Goal: Task Accomplishment & Management: Use online tool/utility

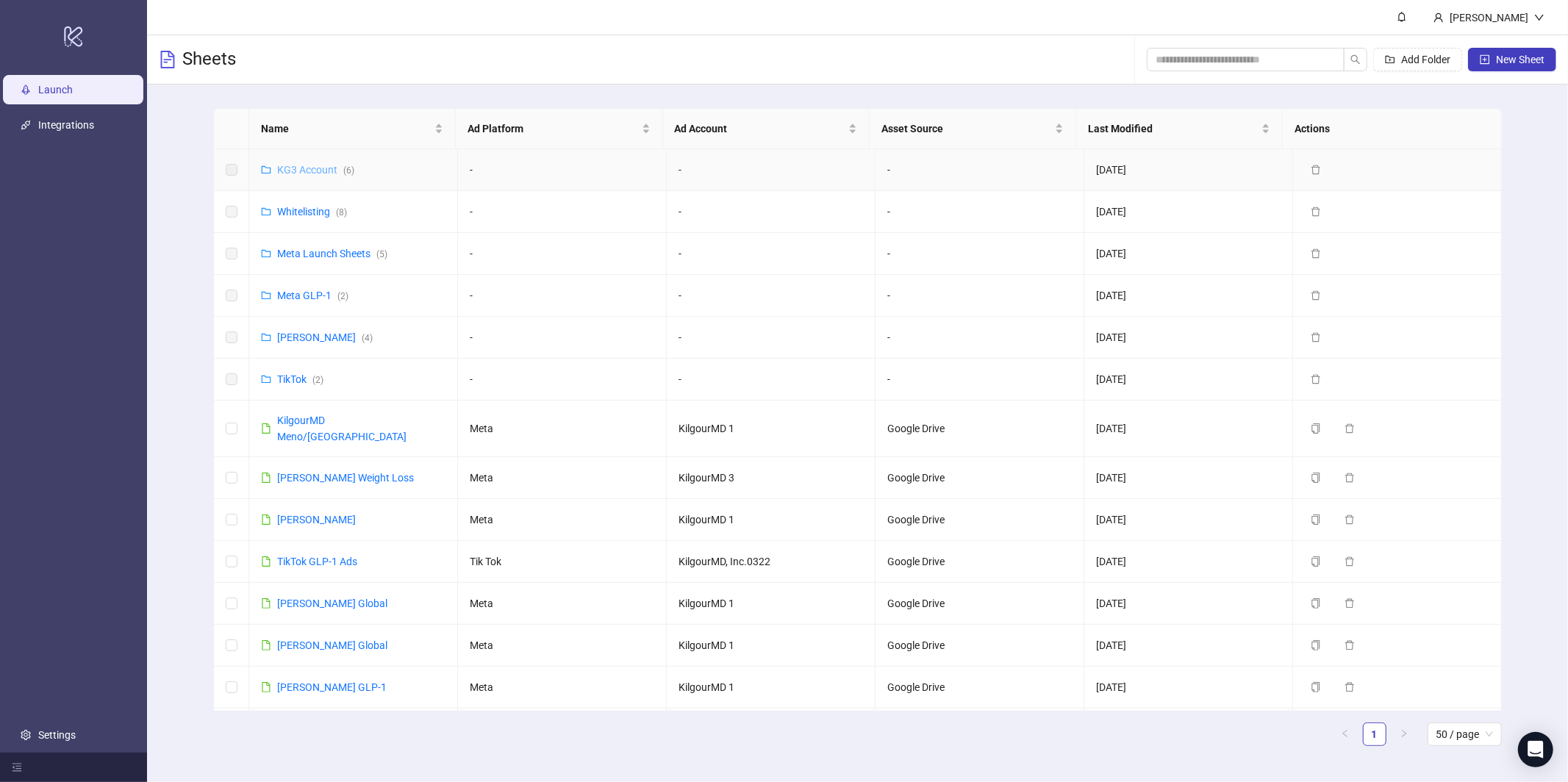
click at [311, 170] on link "KG3 Account ( 6 )" at bounding box center [316, 170] width 77 height 12
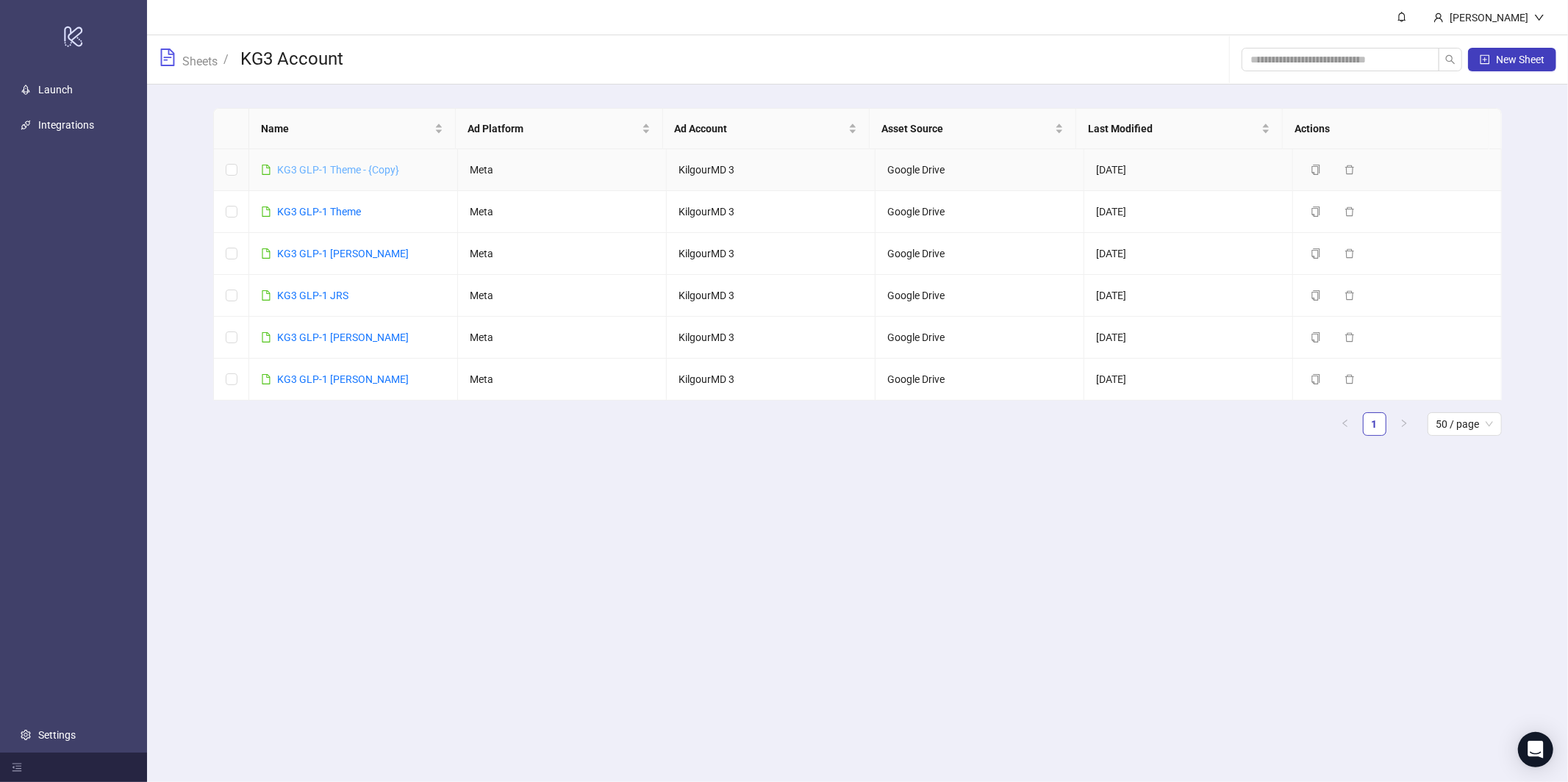
click at [310, 174] on link "KG3 GLP-1 Theme - {Copy}" at bounding box center [338, 170] width 122 height 12
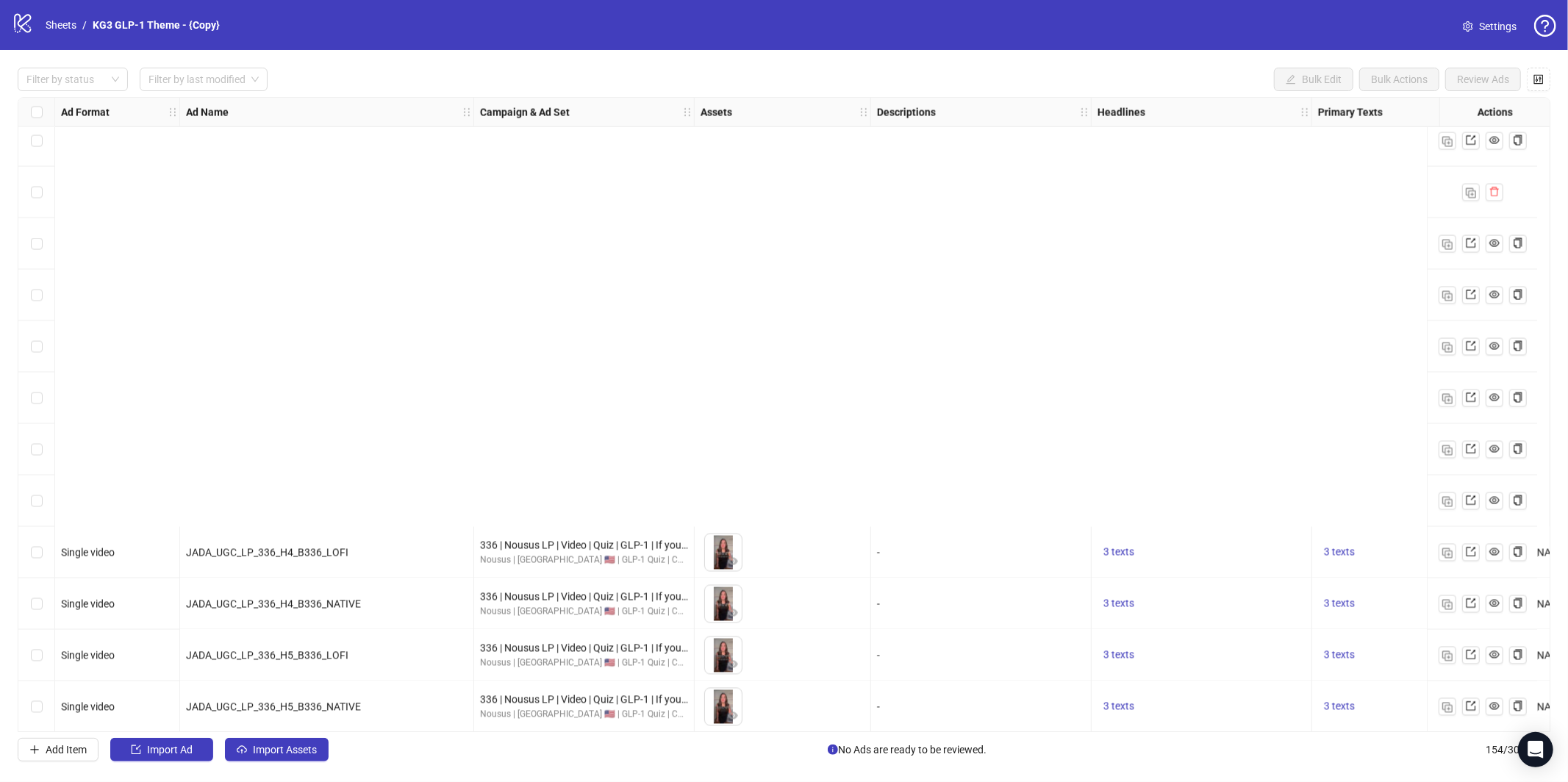
scroll to position [7326, 0]
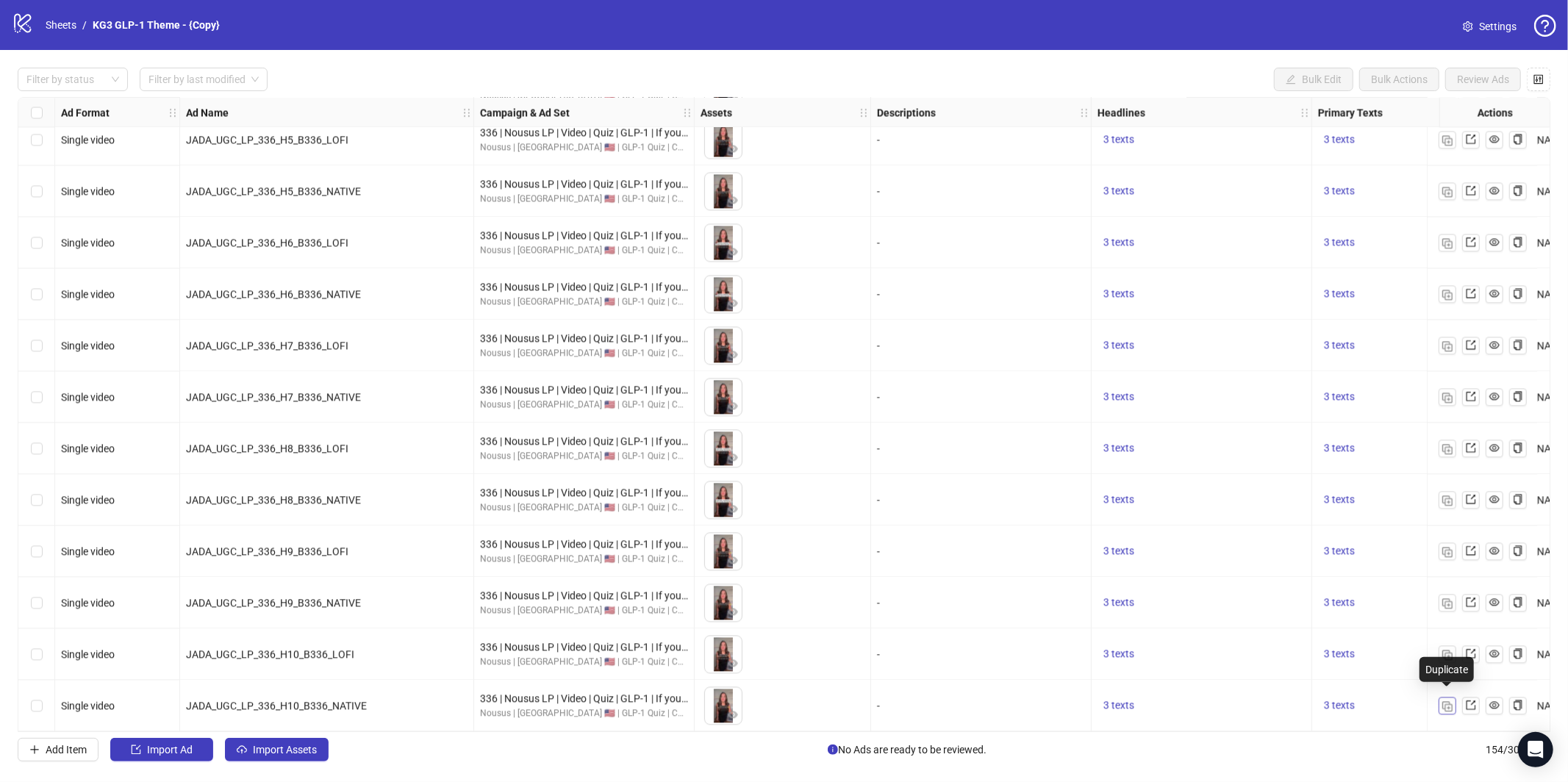
click at [1452, 697] on button "button" at bounding box center [1448, 706] width 17 height 17
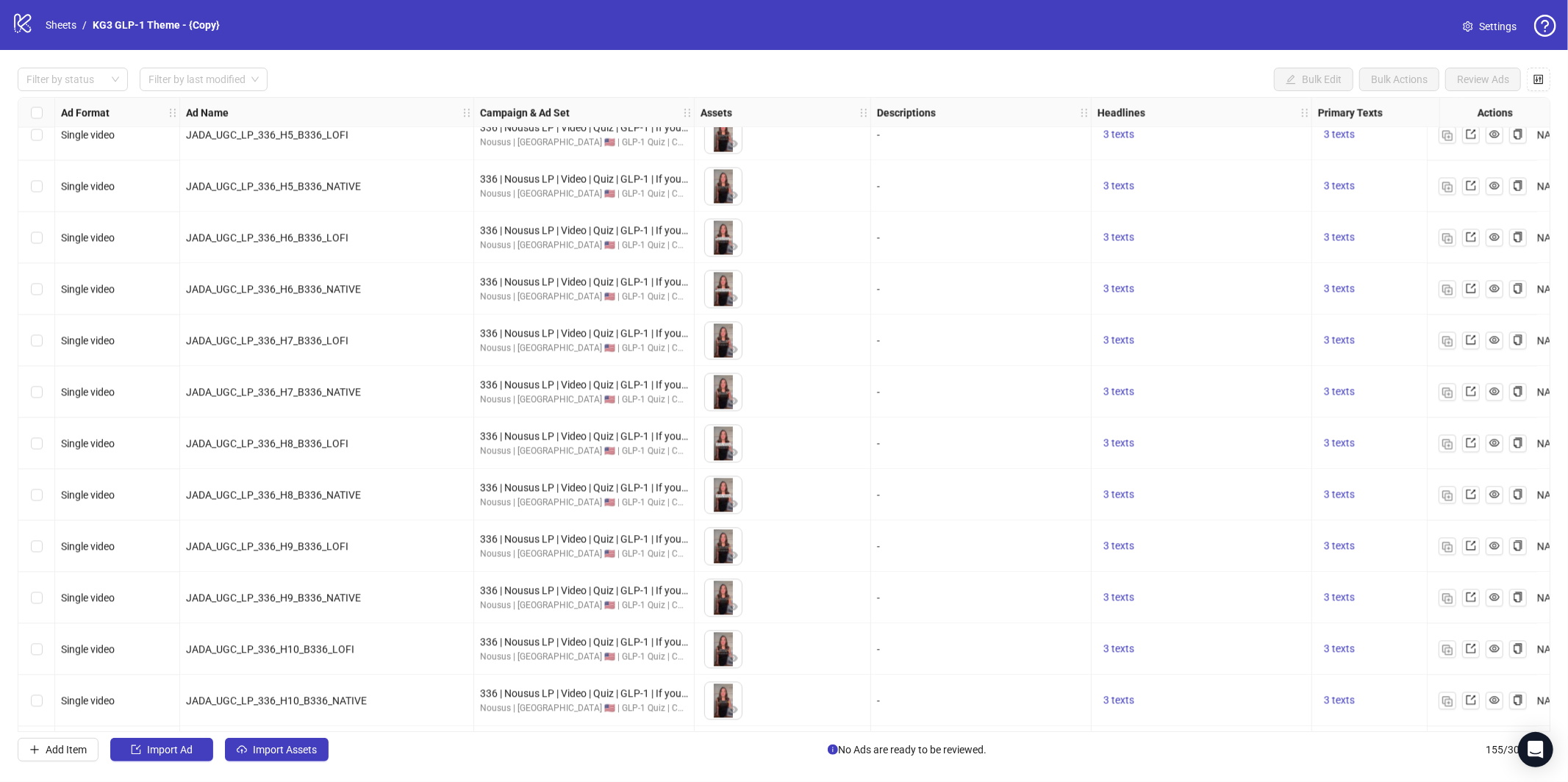
scroll to position [7378, 0]
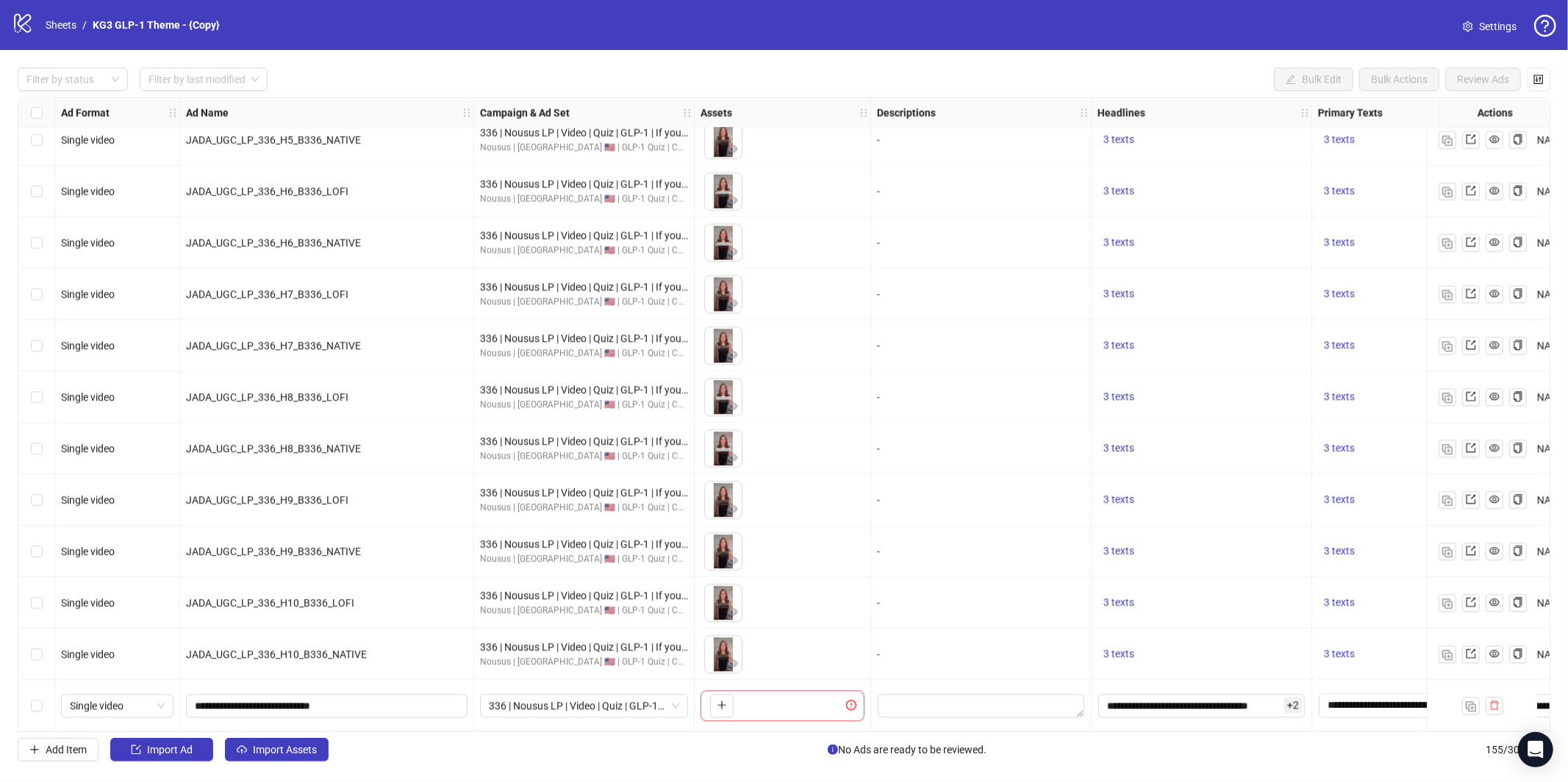
click at [260, 760] on button "Import Assets" at bounding box center [277, 750] width 104 height 24
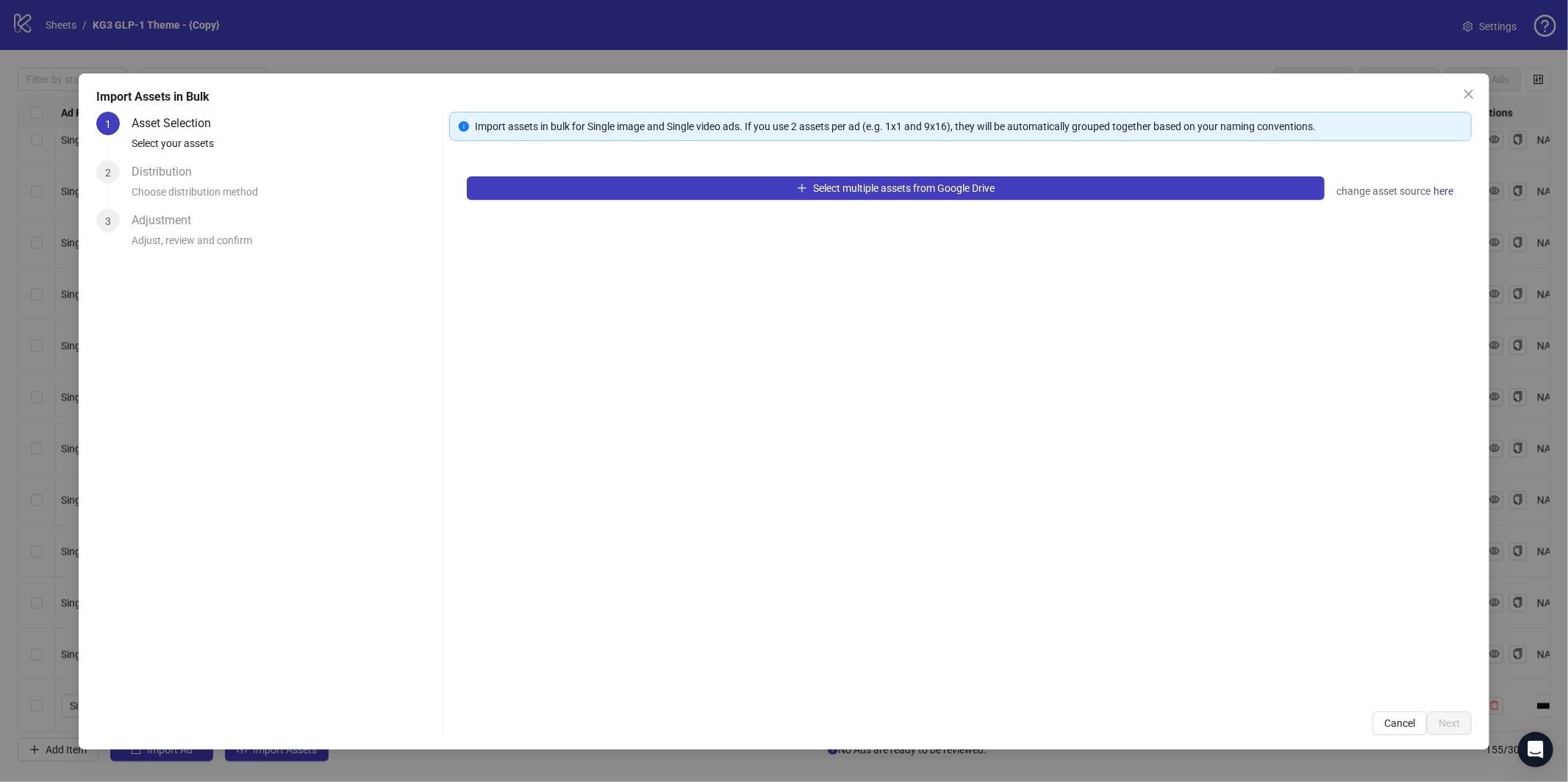
click at [880, 200] on div "Select multiple assets from Google Drive change asset source here" at bounding box center [960, 426] width 1023 height 535
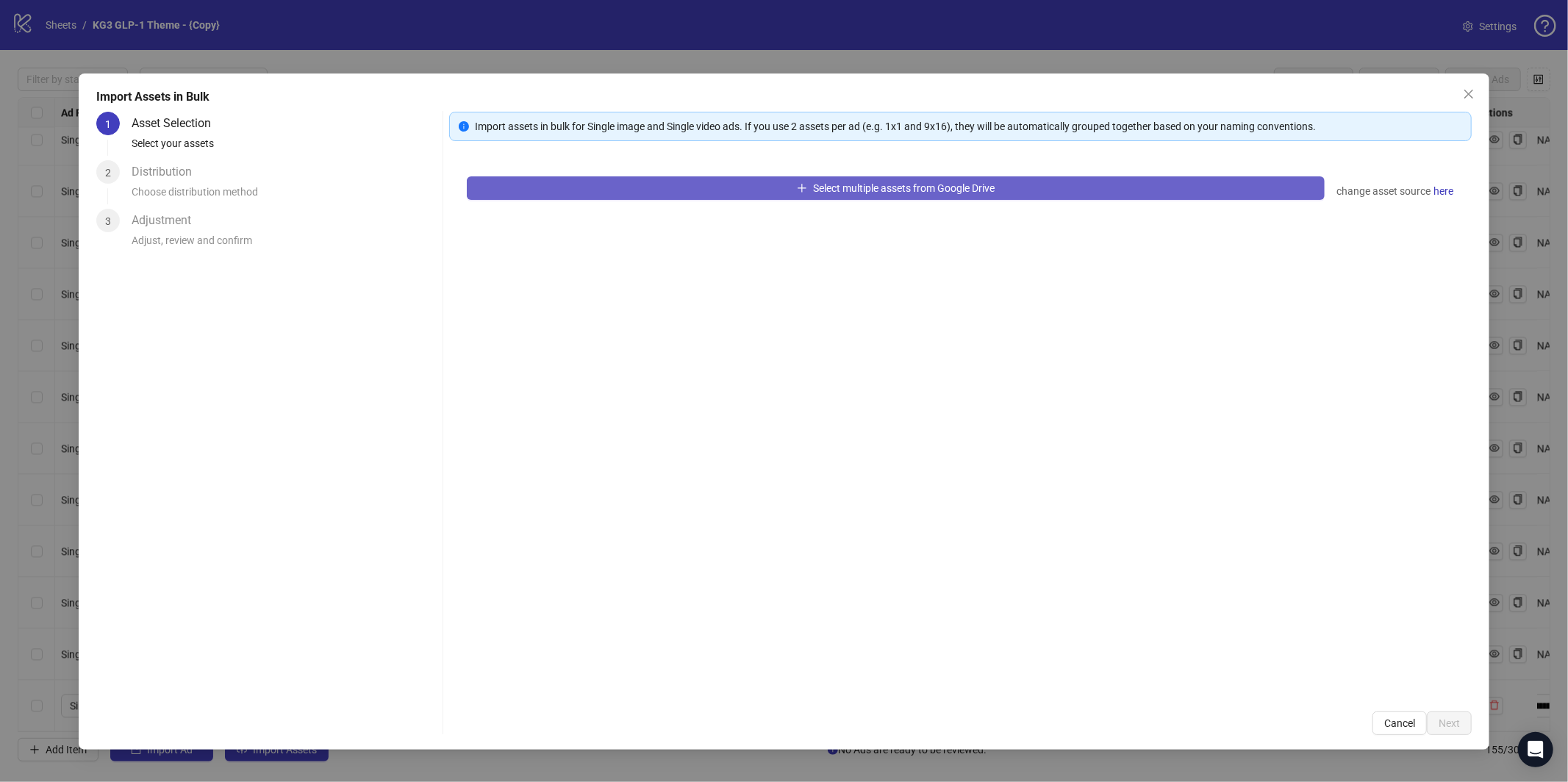
click at [872, 198] on button "Select multiple assets from Google Drive" at bounding box center [896, 189] width 858 height 24
click at [723, 196] on button "Select multiple assets from Google Drive" at bounding box center [896, 189] width 858 height 24
click at [727, 193] on button "Select multiple assets from Google Drive" at bounding box center [896, 189] width 858 height 24
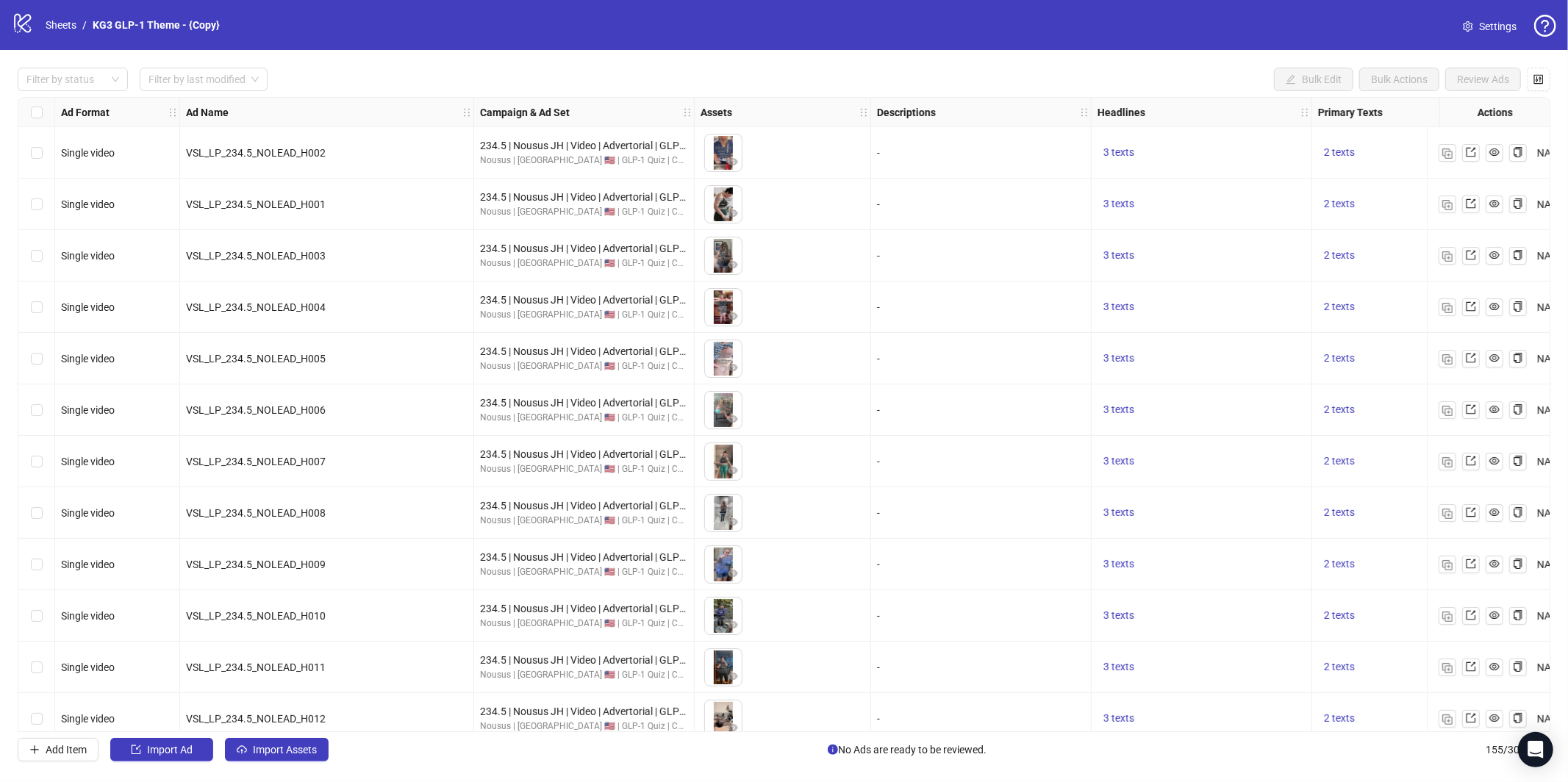
click at [289, 769] on div "Filter by status Filter by last modified Bulk Edit Bulk Actions Review Ads Ad F…" at bounding box center [784, 415] width 1568 height 729
click at [290, 763] on div "Filter by status Filter by last modified Bulk Edit Bulk Actions Review Ads Ad F…" at bounding box center [784, 415] width 1568 height 729
drag, startPoint x: 289, startPoint y: 740, endPoint x: 291, endPoint y: 754, distance: 14.1
click at [292, 744] on button "Import Assets" at bounding box center [277, 750] width 104 height 24
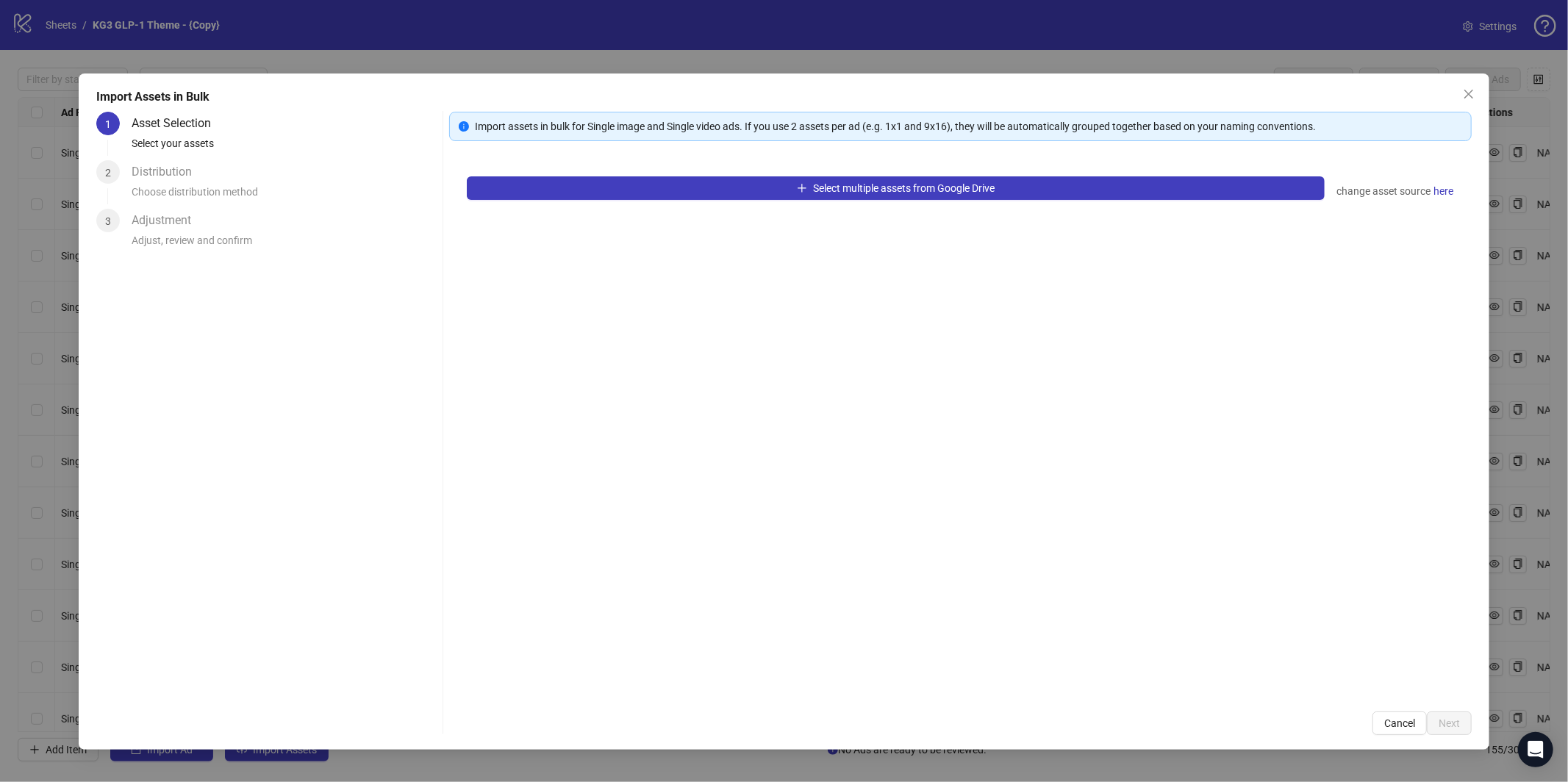
click at [658, 166] on div "Select multiple assets from Google Drive change asset source here" at bounding box center [960, 426] width 1023 height 535
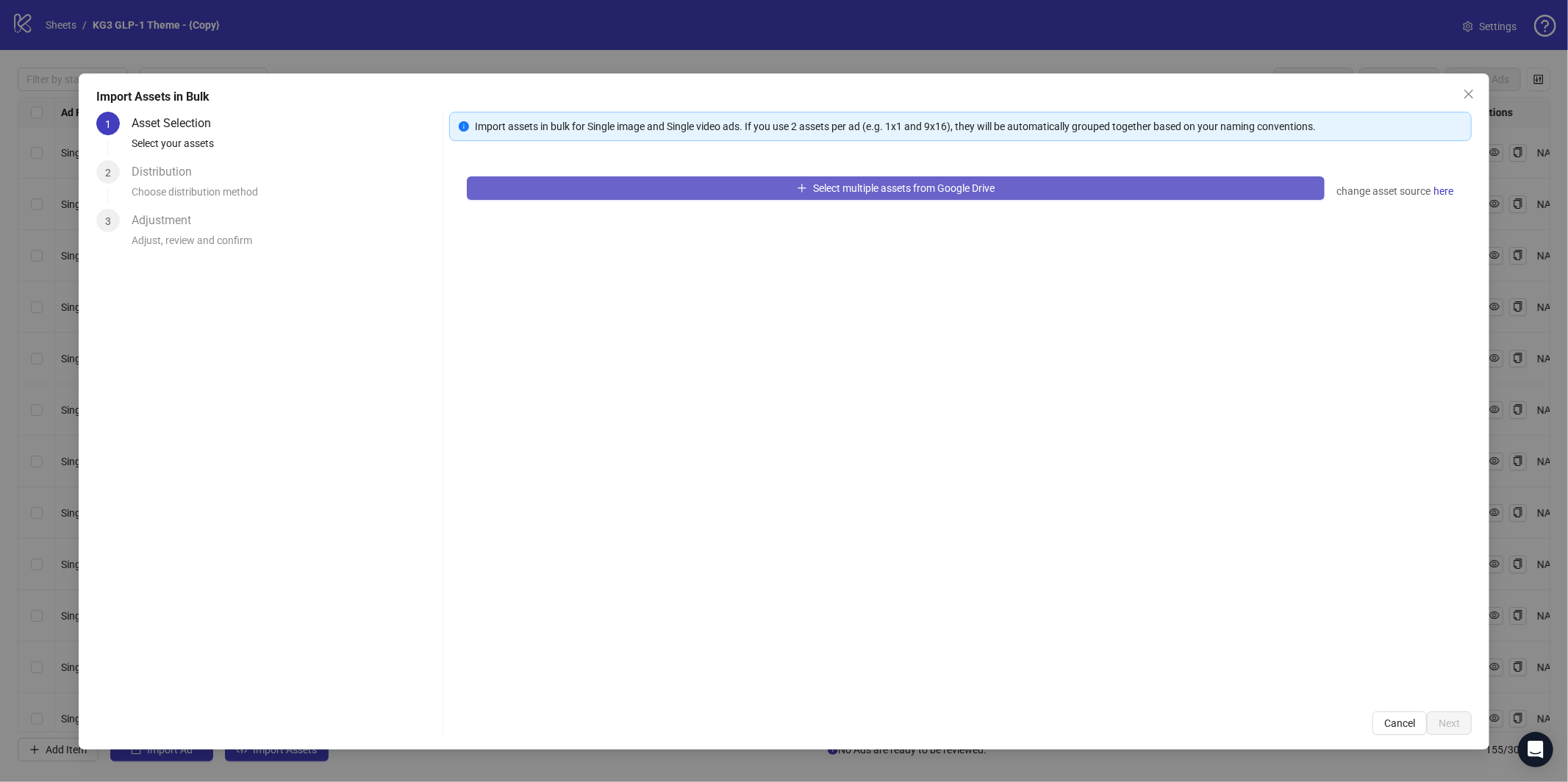
click at [647, 185] on button "Select multiple assets from Google Drive" at bounding box center [896, 189] width 858 height 24
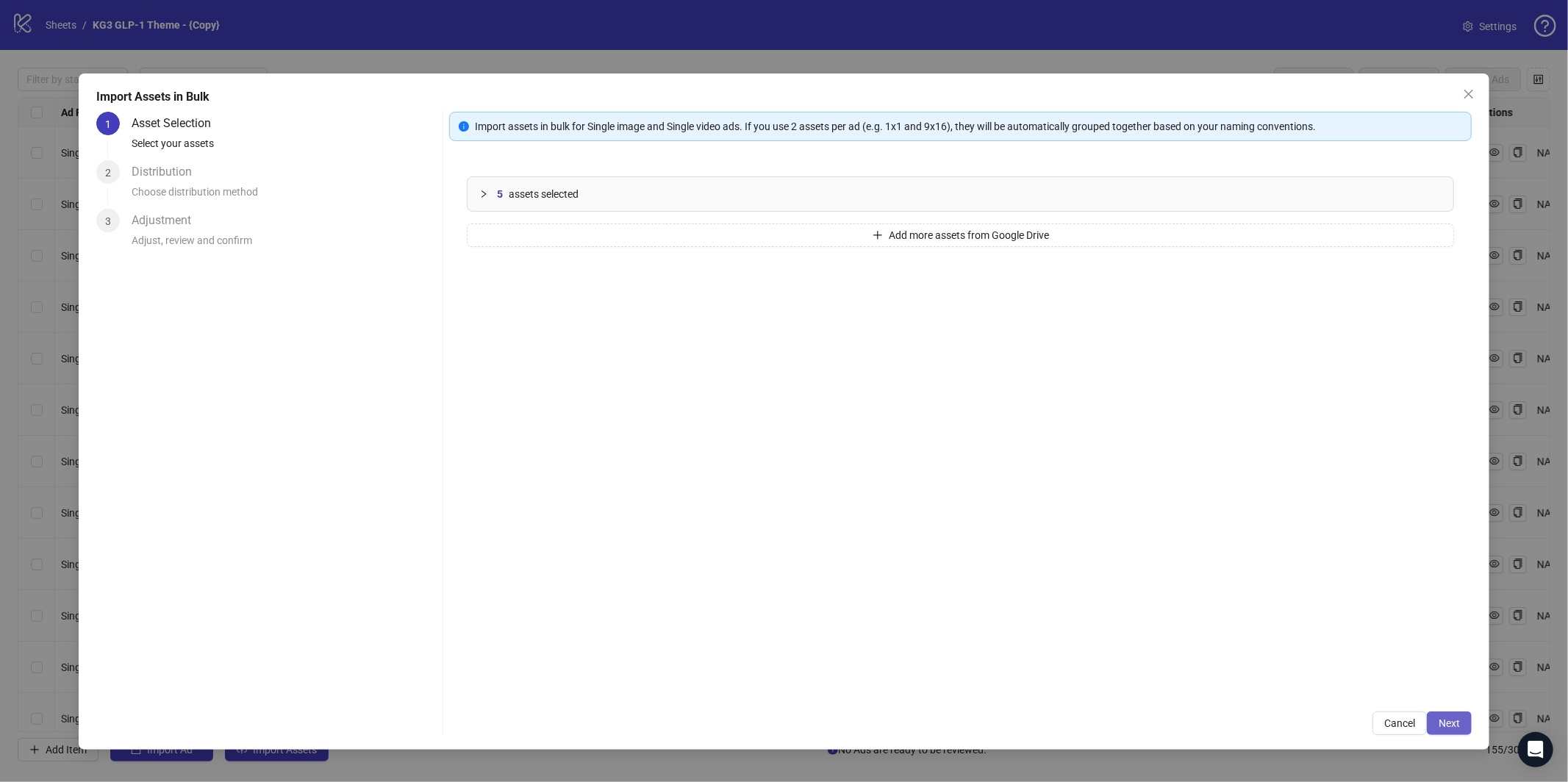
click at [1438, 724] on button "Next" at bounding box center [1449, 723] width 45 height 24
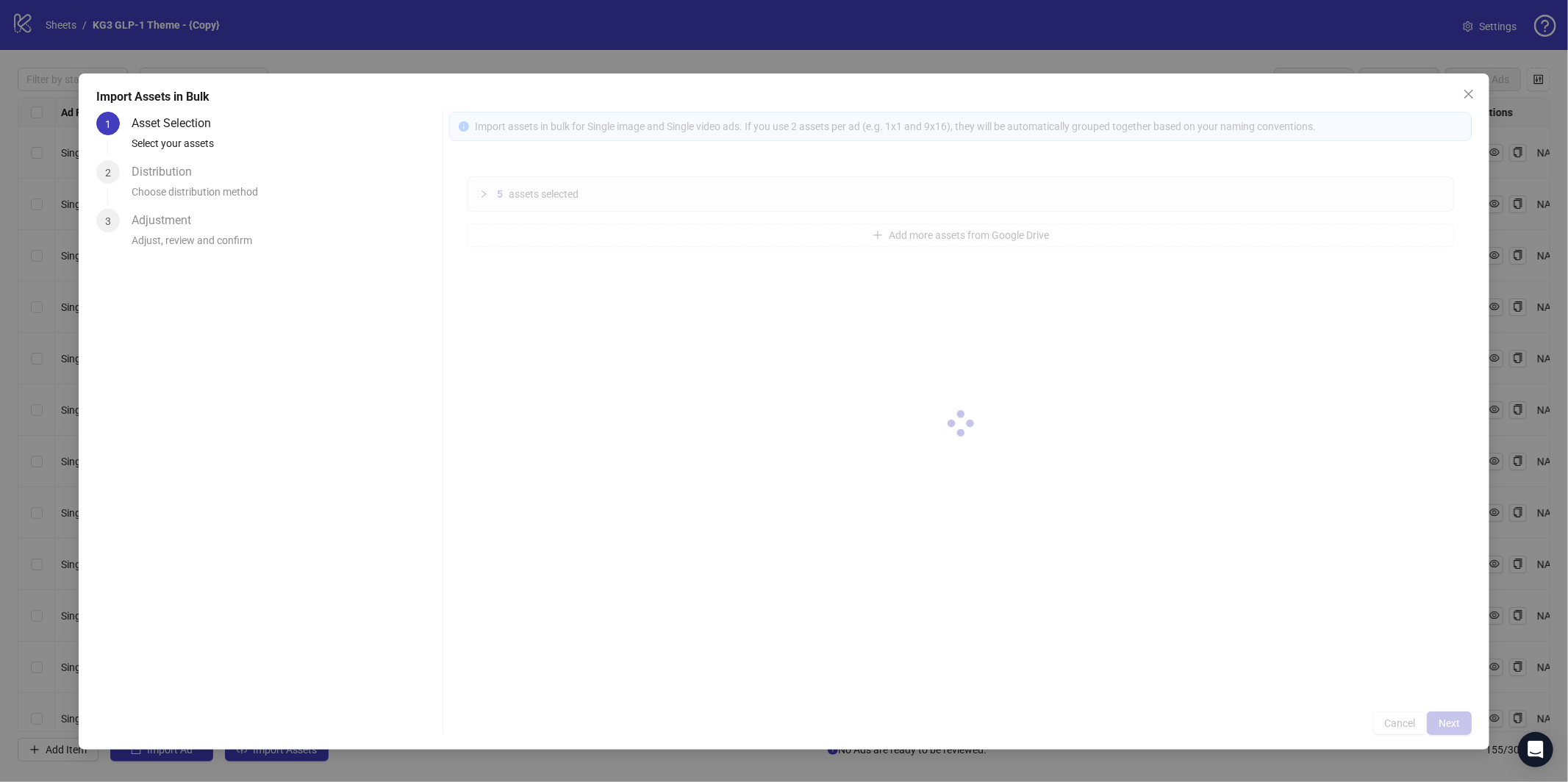
click at [1444, 723] on div at bounding box center [960, 423] width 1023 height 623
click at [1444, 722] on div at bounding box center [960, 423] width 1023 height 623
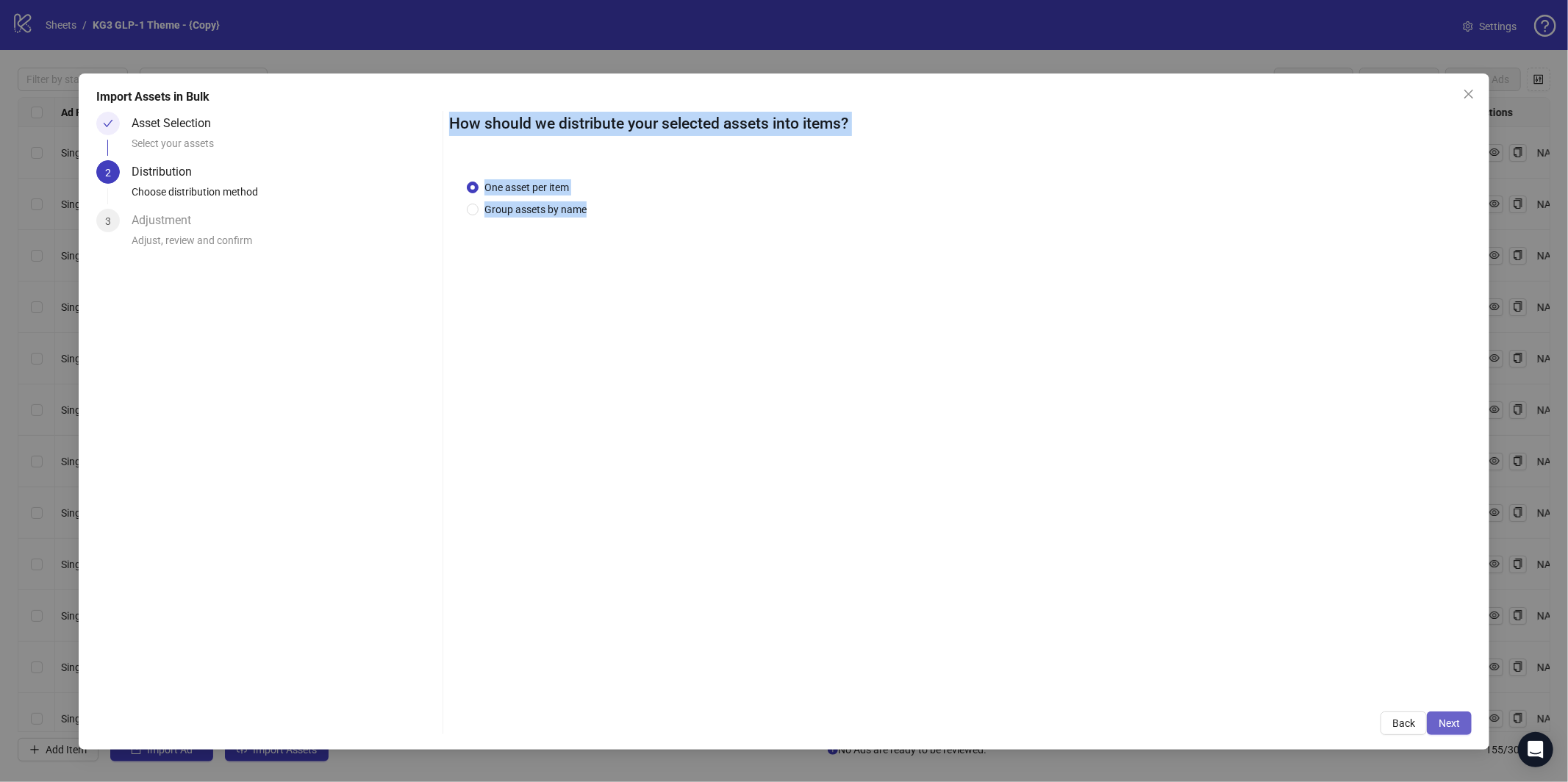
click at [1445, 726] on span "Next" at bounding box center [1449, 723] width 21 height 12
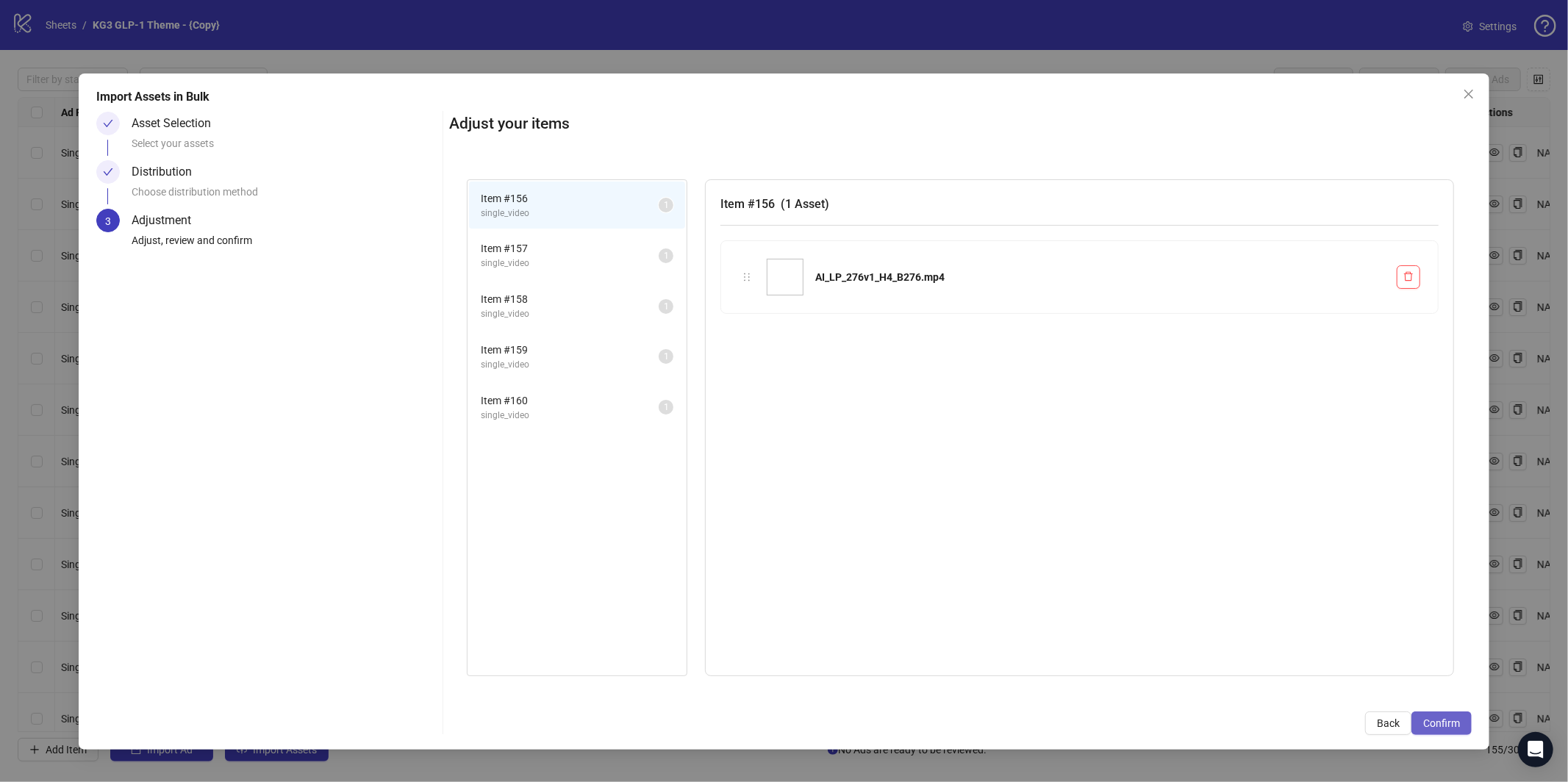
click at [1443, 725] on span "Confirm" at bounding box center [1441, 723] width 37 height 12
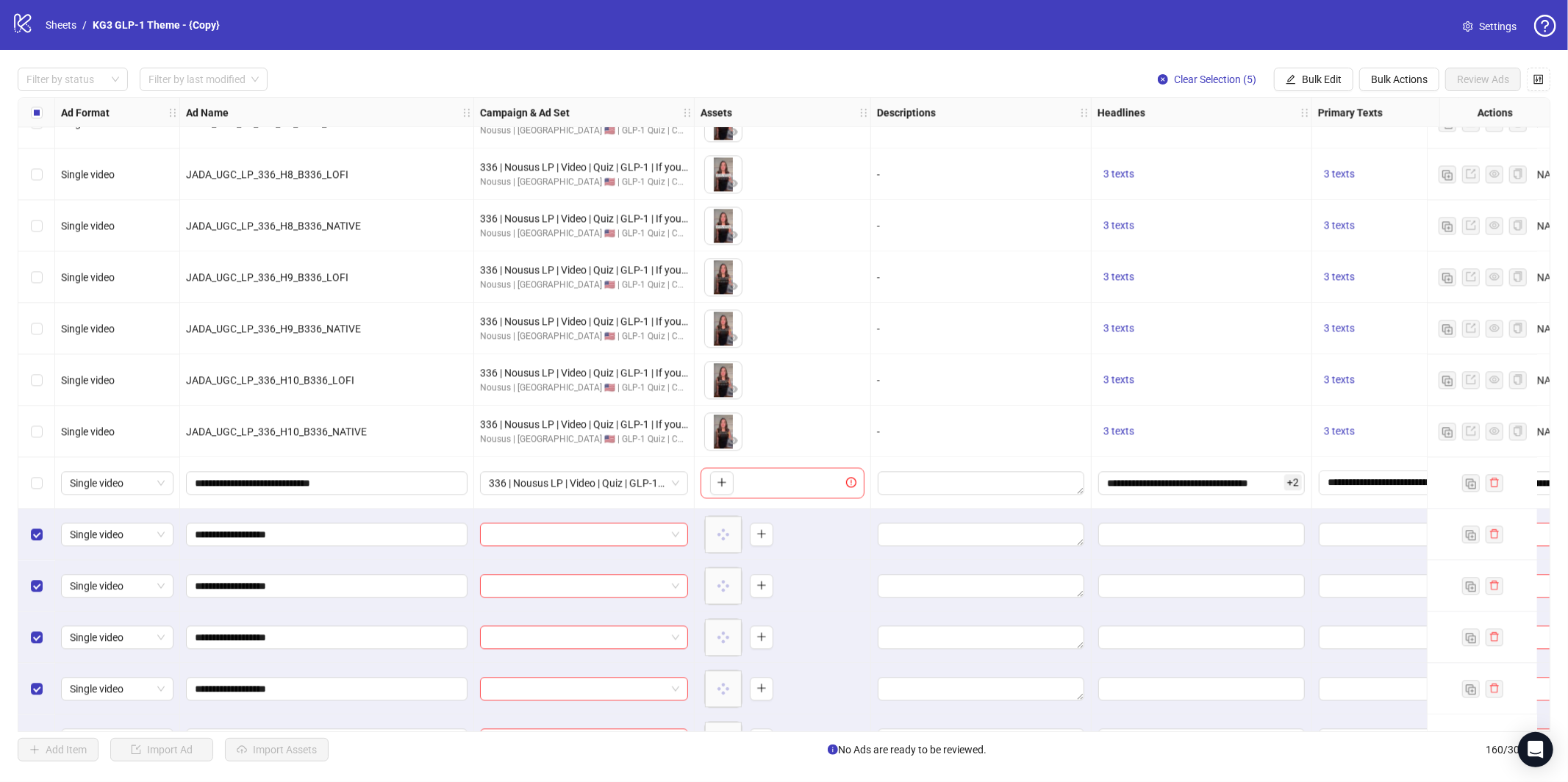
scroll to position [7635, 0]
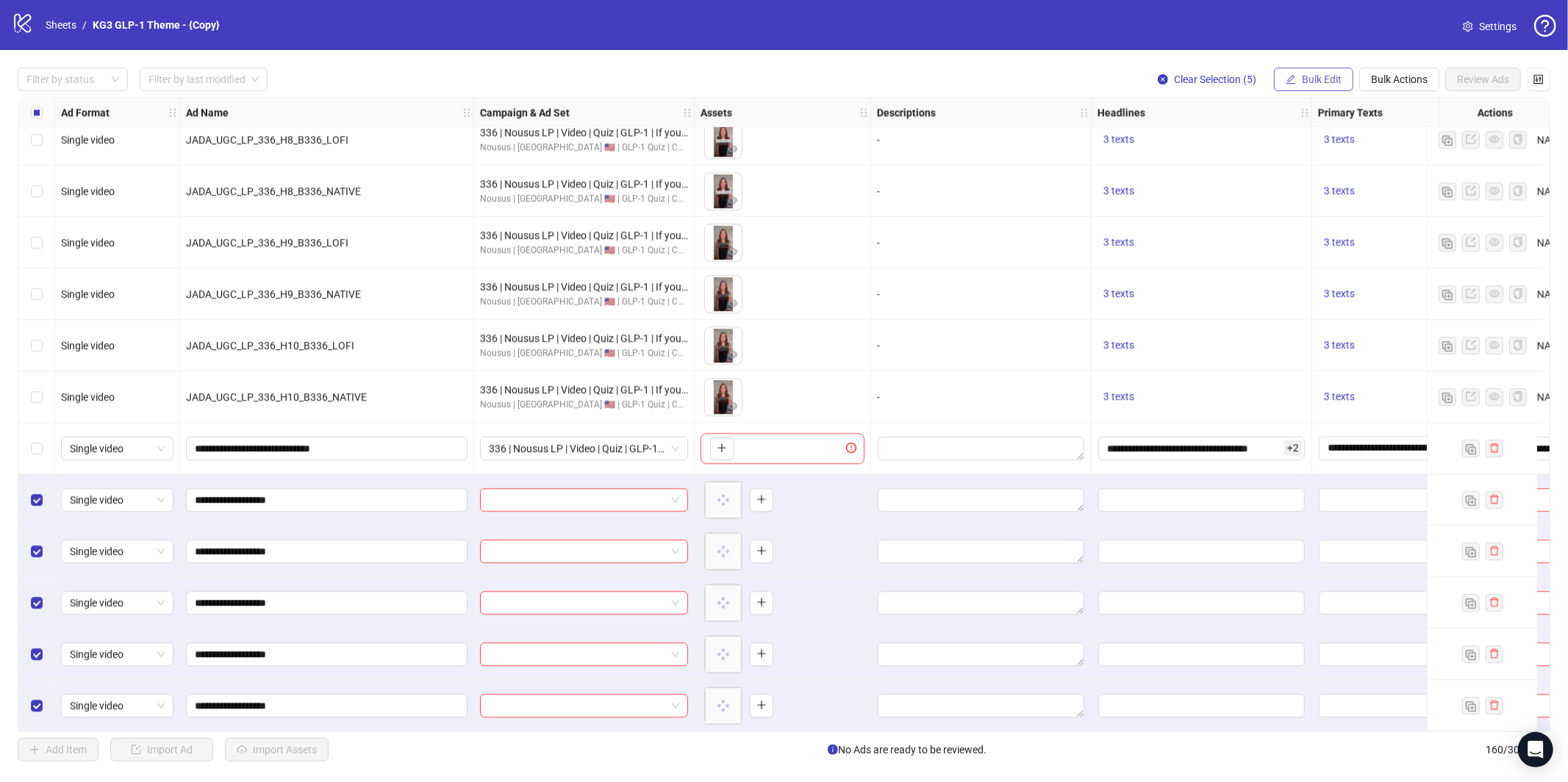
click at [1294, 90] on button "Bulk Edit" at bounding box center [1313, 79] width 79 height 24
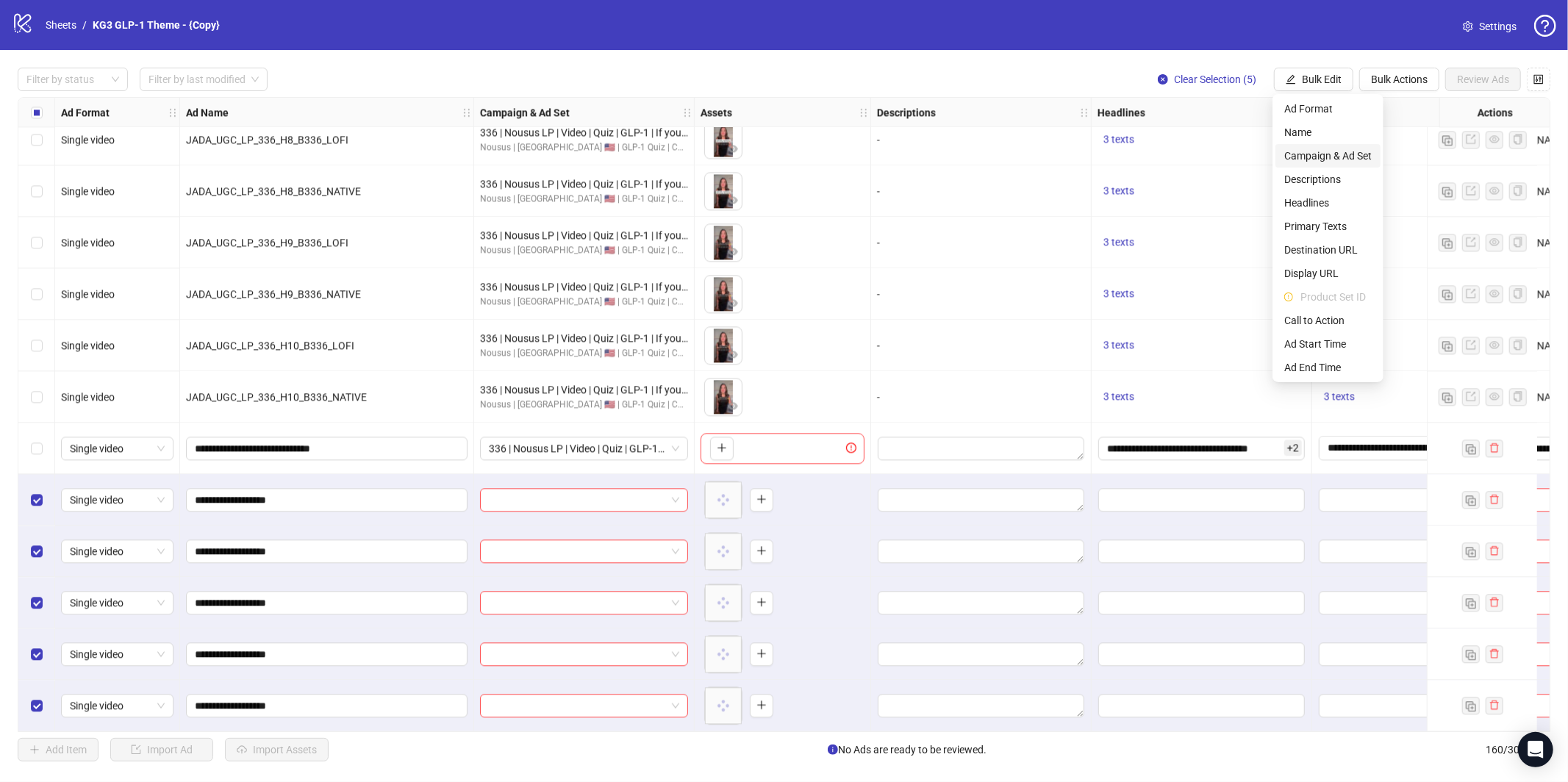
click at [1300, 149] on span "Campaign & Ad Set" at bounding box center [1327, 156] width 87 height 17
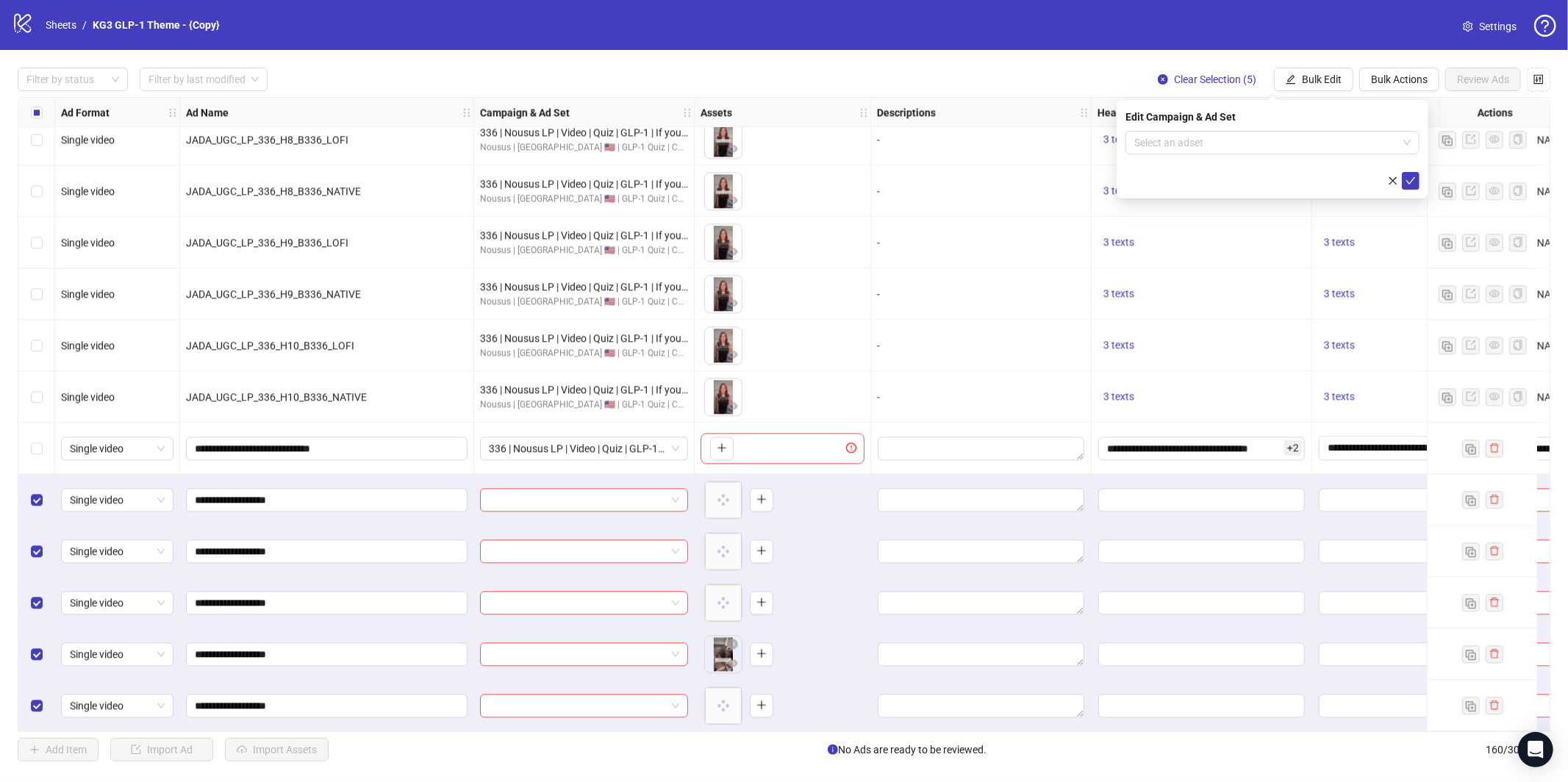
click at [1244, 125] on div "Edit Campaign & Ad Set Select an adset" at bounding box center [1272, 149] width 312 height 98
click at [1247, 145] on input "search" at bounding box center [1265, 142] width 263 height 22
click at [1398, 173] on div "Duplicate" at bounding box center [1396, 179] width 54 height 25
click at [1342, 146] on span "336 | Nousus LP | Video | Quiz | GLP-1 | If your hair" at bounding box center [1272, 142] width 277 height 22
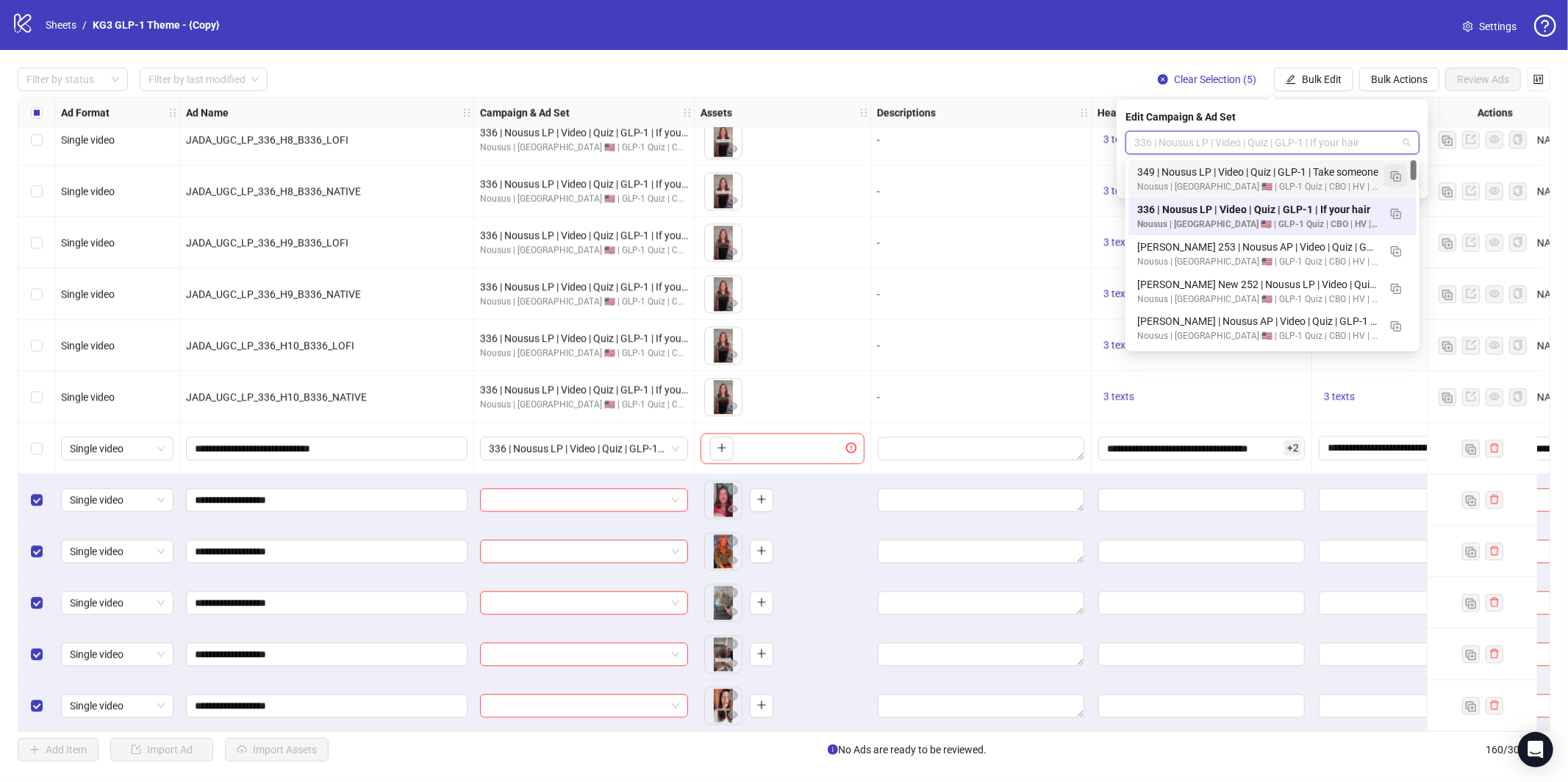
click at [1389, 174] on button "button" at bounding box center [1396, 176] width 24 height 24
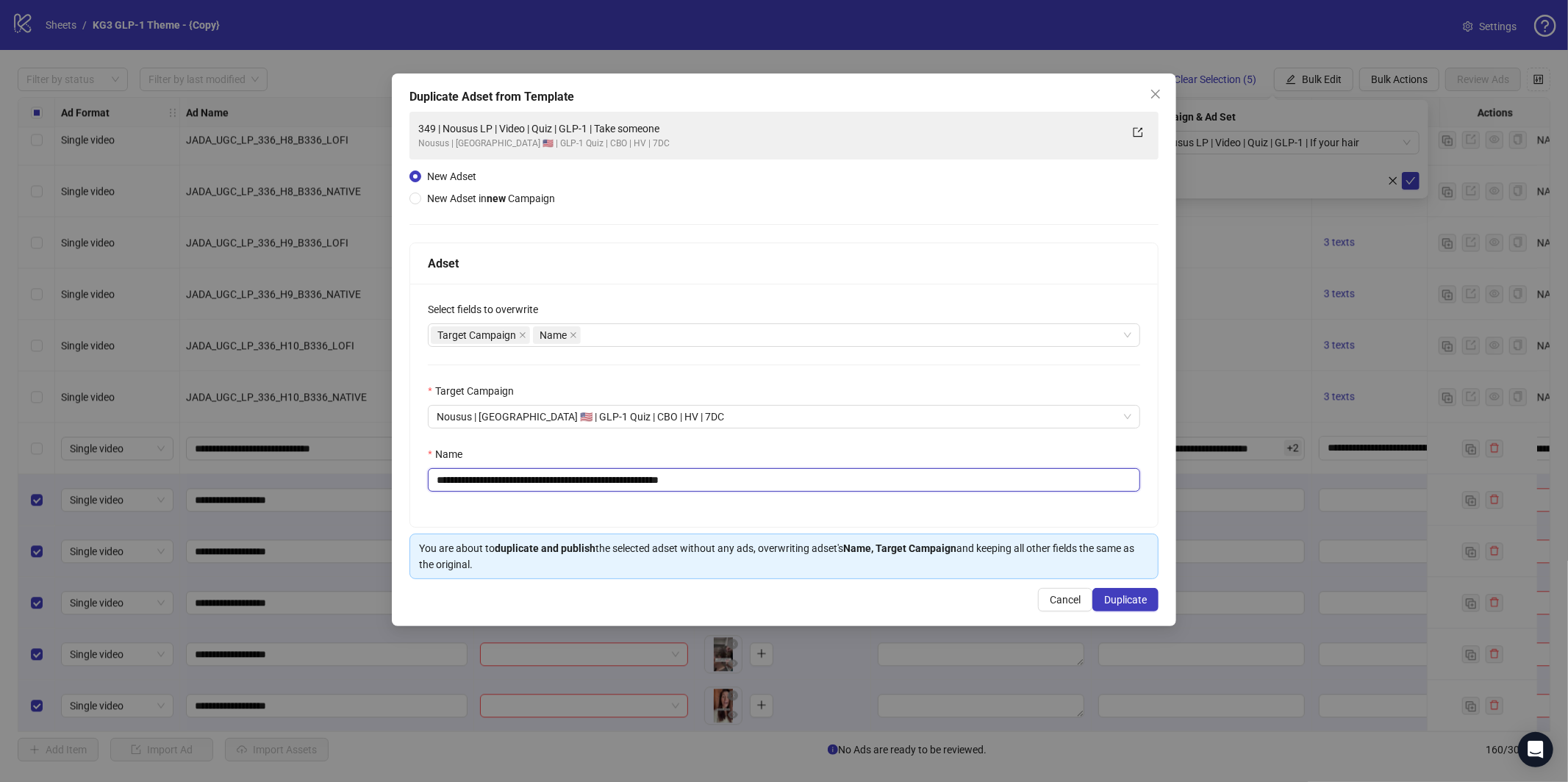
click at [746, 486] on input "**********" at bounding box center [784, 480] width 712 height 24
paste input "text"
type input "**********"
click at [1128, 589] on button "Duplicate" at bounding box center [1126, 600] width 66 height 24
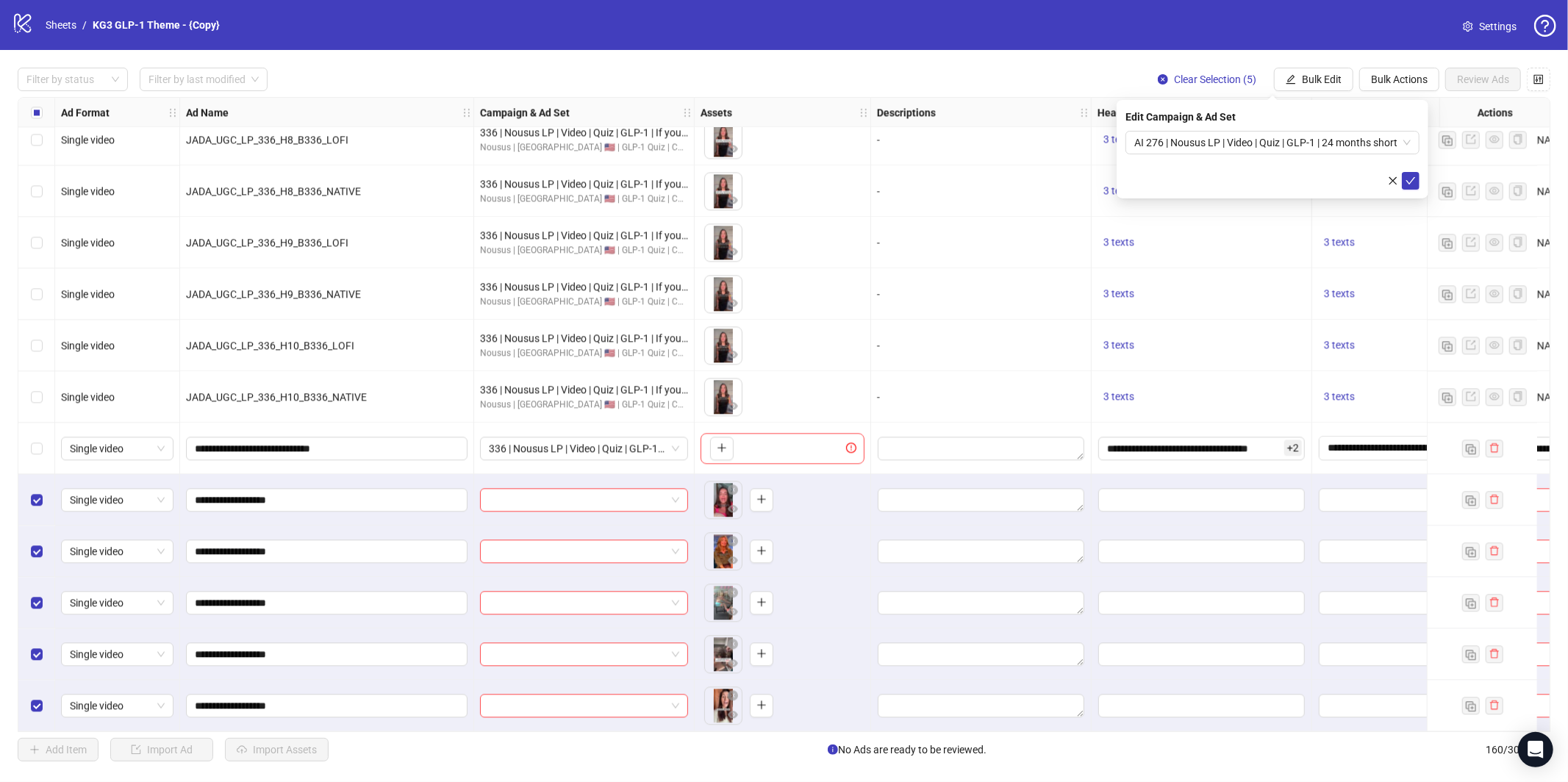
click at [1416, 181] on icon "check" at bounding box center [1411, 181] width 10 height 10
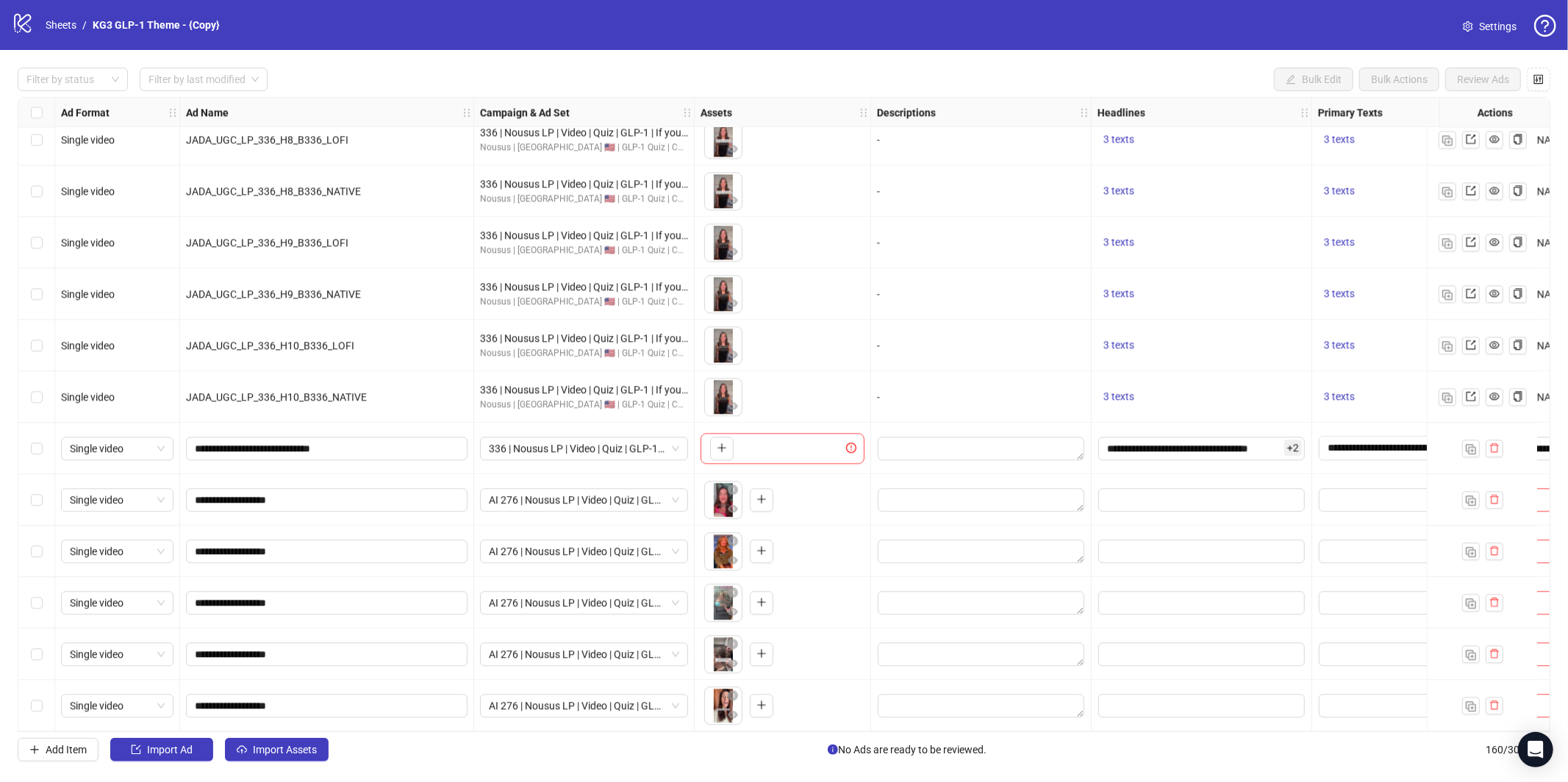
click at [33, 456] on div "Select row 155" at bounding box center [36, 448] width 37 height 51
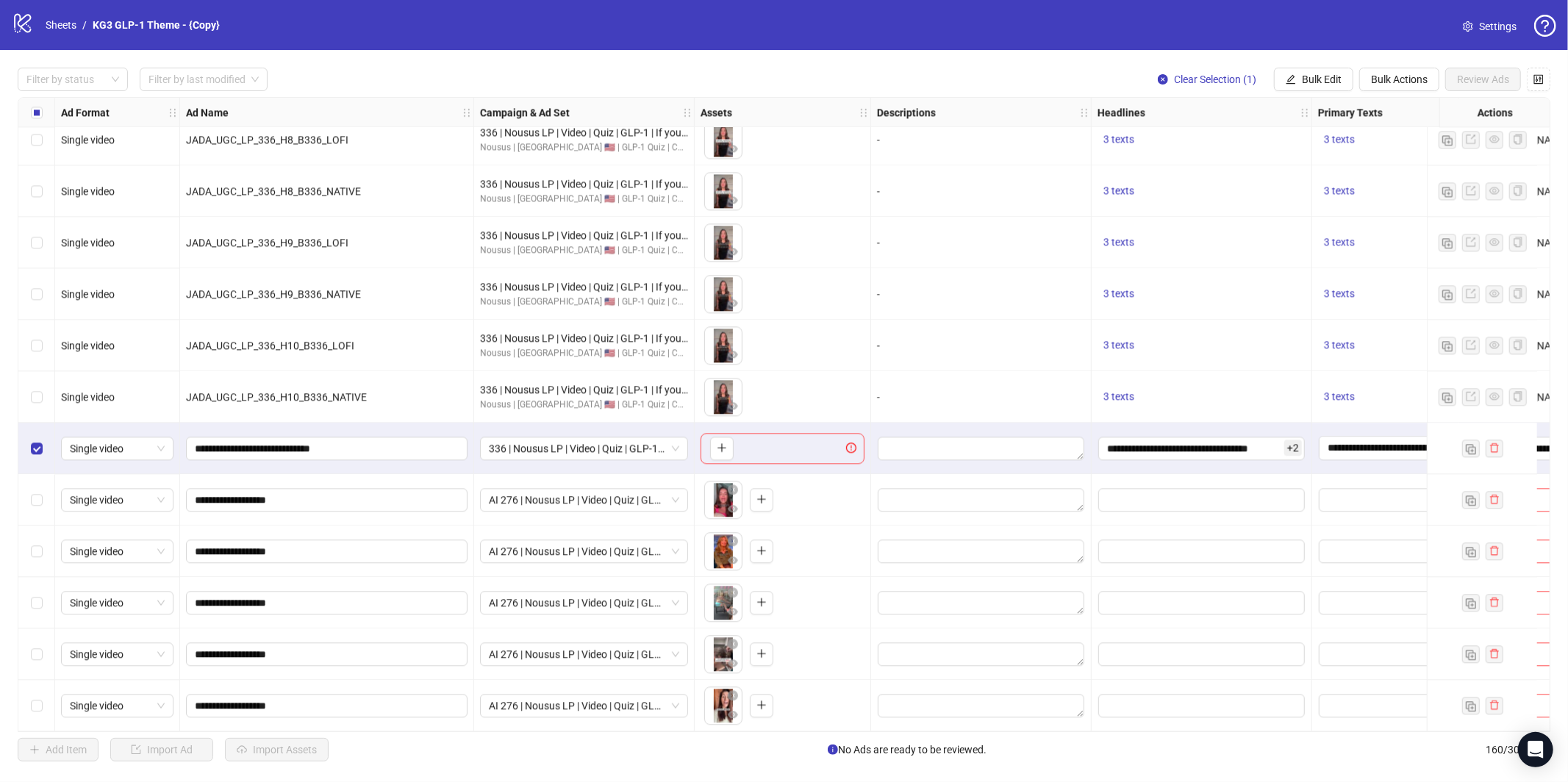
click at [42, 696] on div "Select row 160" at bounding box center [36, 705] width 37 height 51
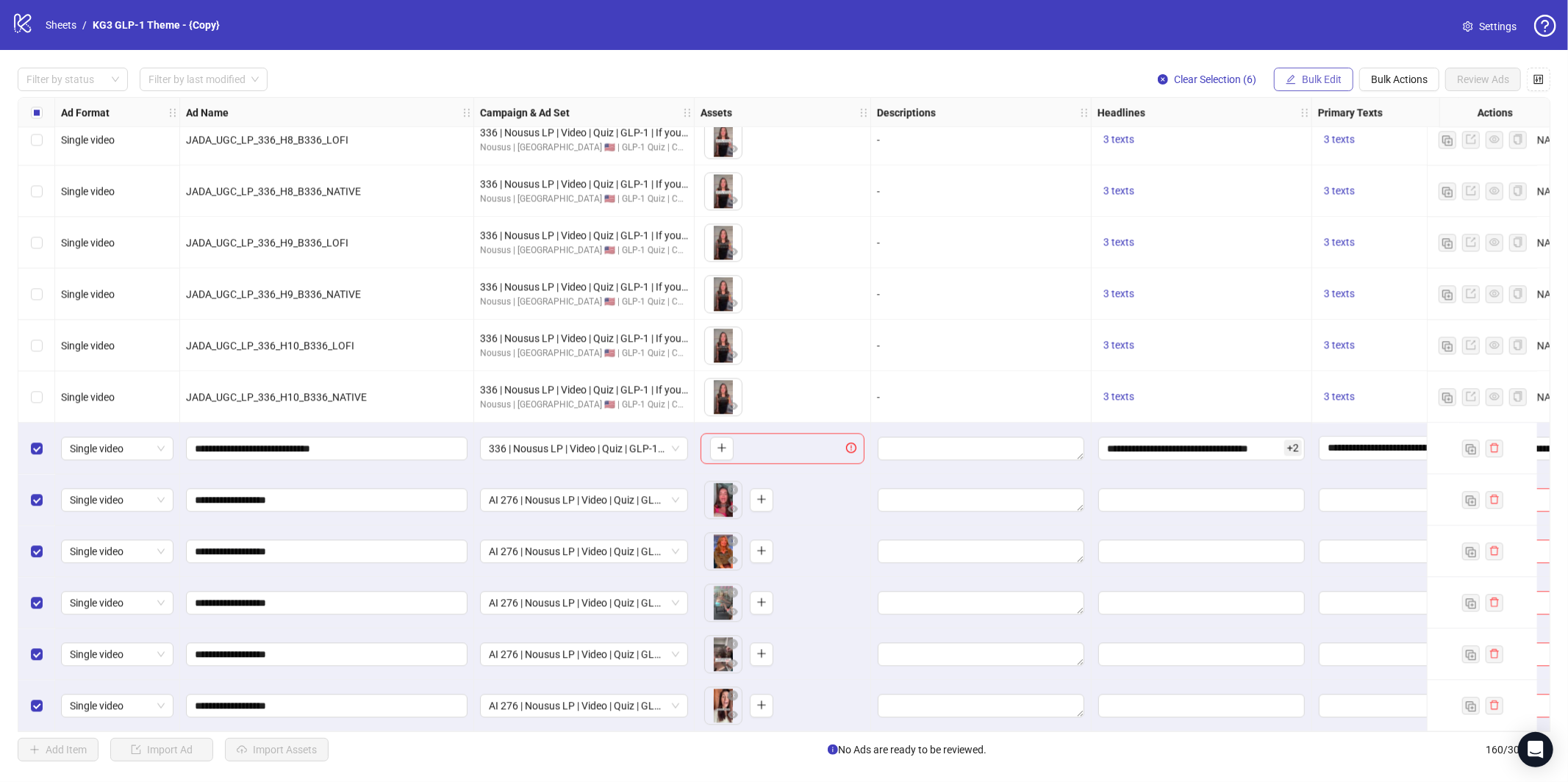
click at [1314, 77] on span "Bulk Edit" at bounding box center [1322, 79] width 40 height 12
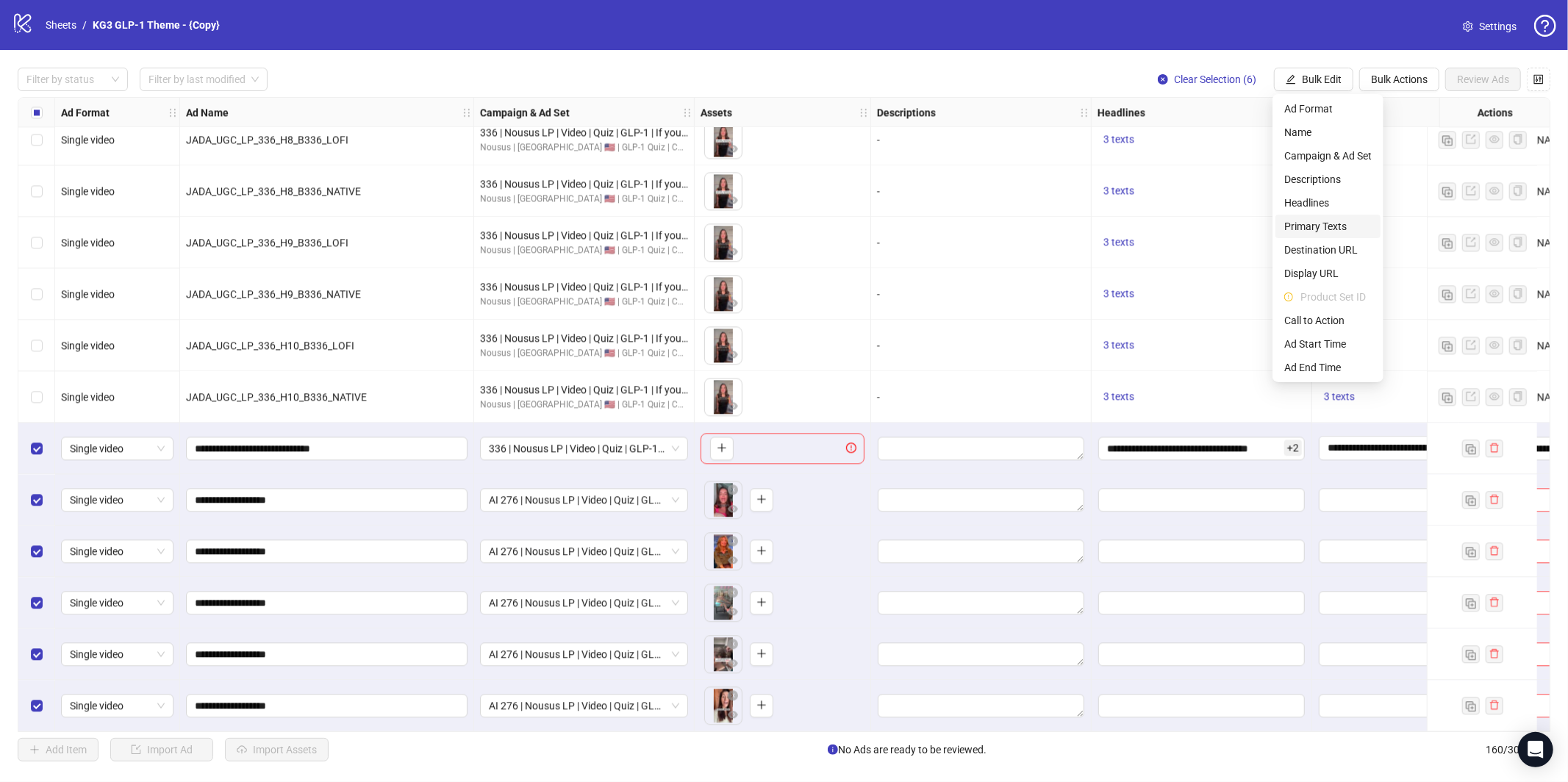
click at [1314, 207] on span "Headlines" at bounding box center [1327, 203] width 87 height 17
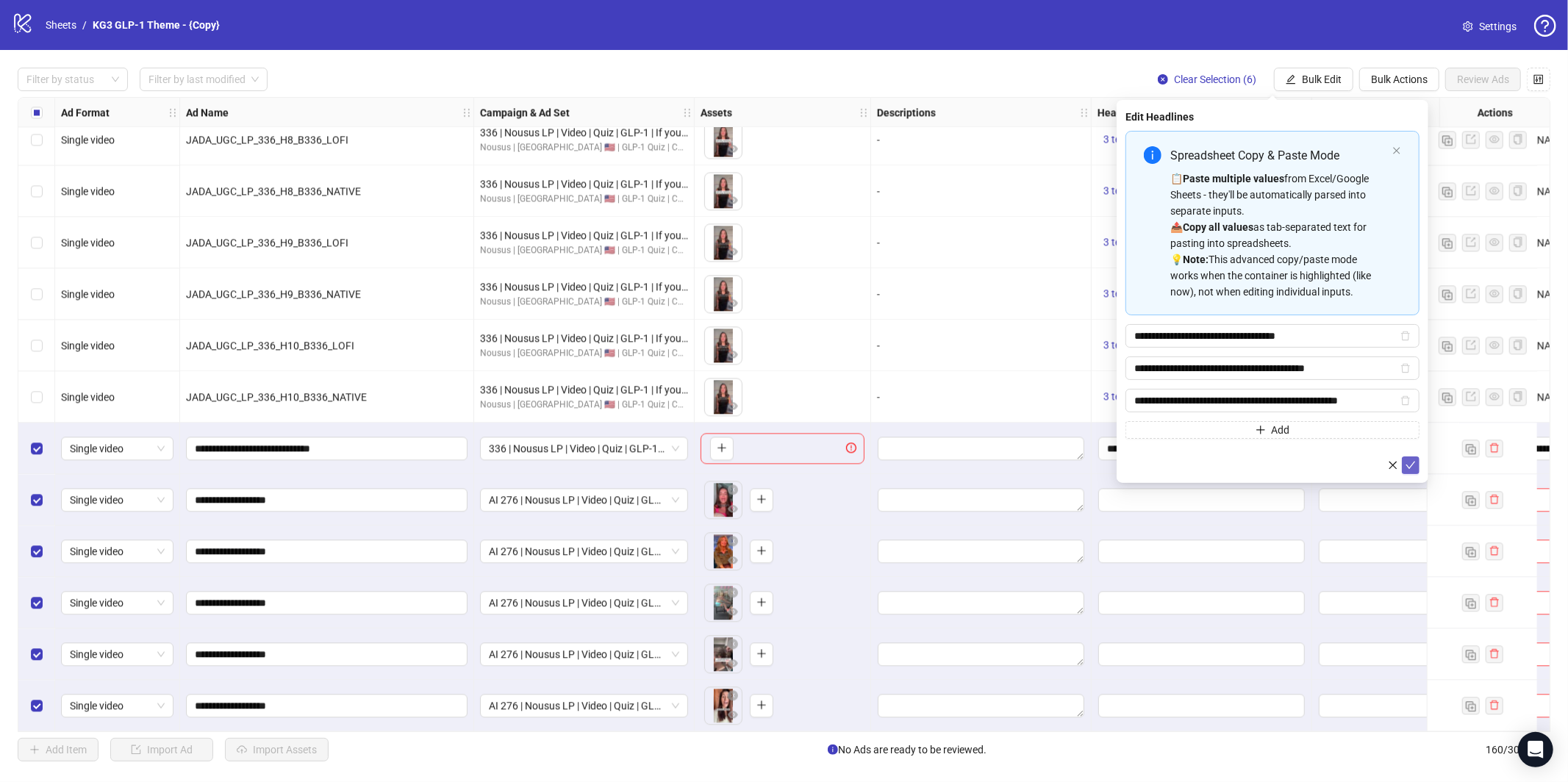
click at [1406, 472] on button "submit" at bounding box center [1411, 465] width 17 height 17
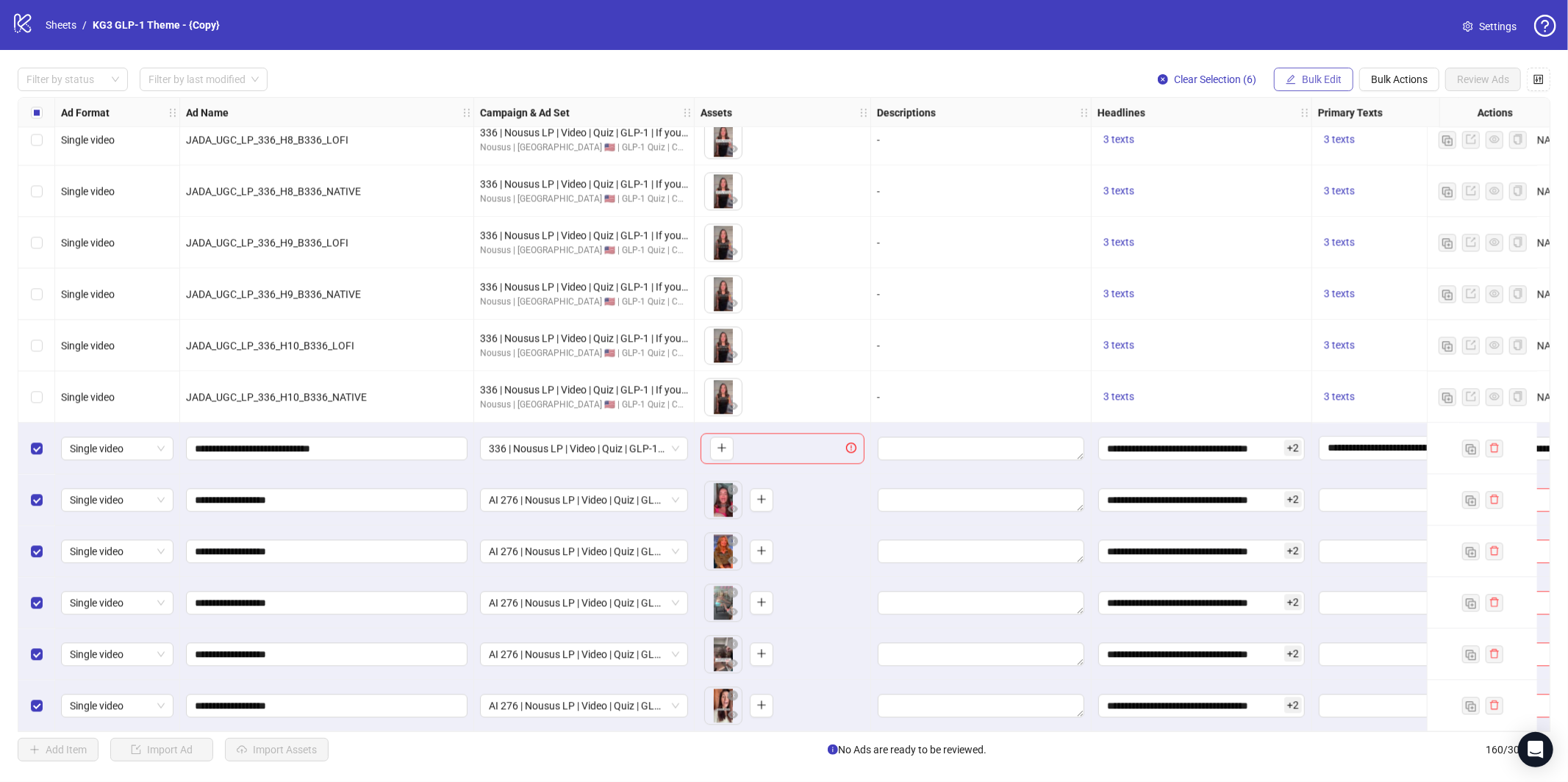
click at [1336, 68] on button "Bulk Edit" at bounding box center [1313, 79] width 79 height 24
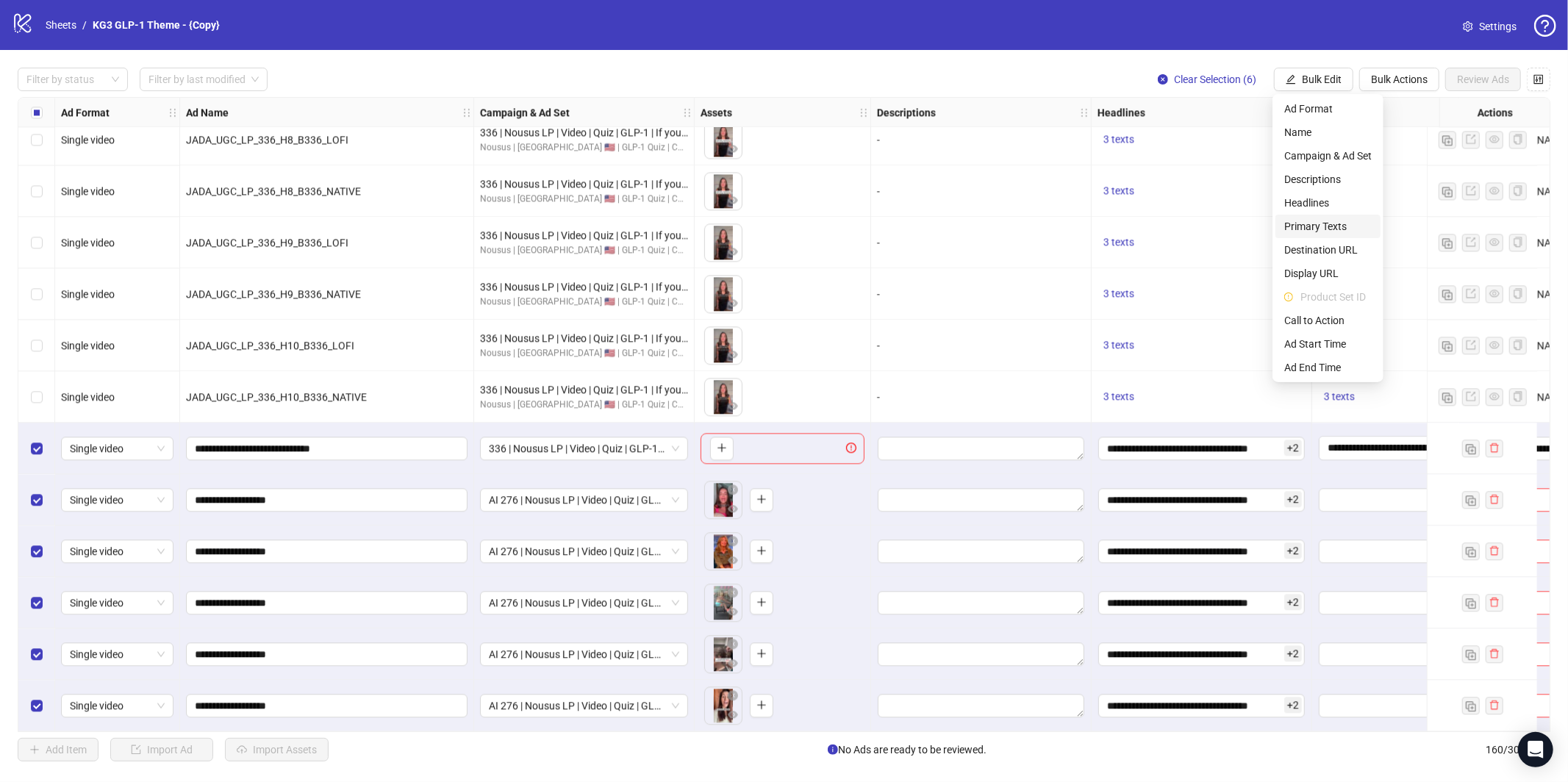
click at [1303, 218] on span "Primary Texts" at bounding box center [1327, 226] width 87 height 17
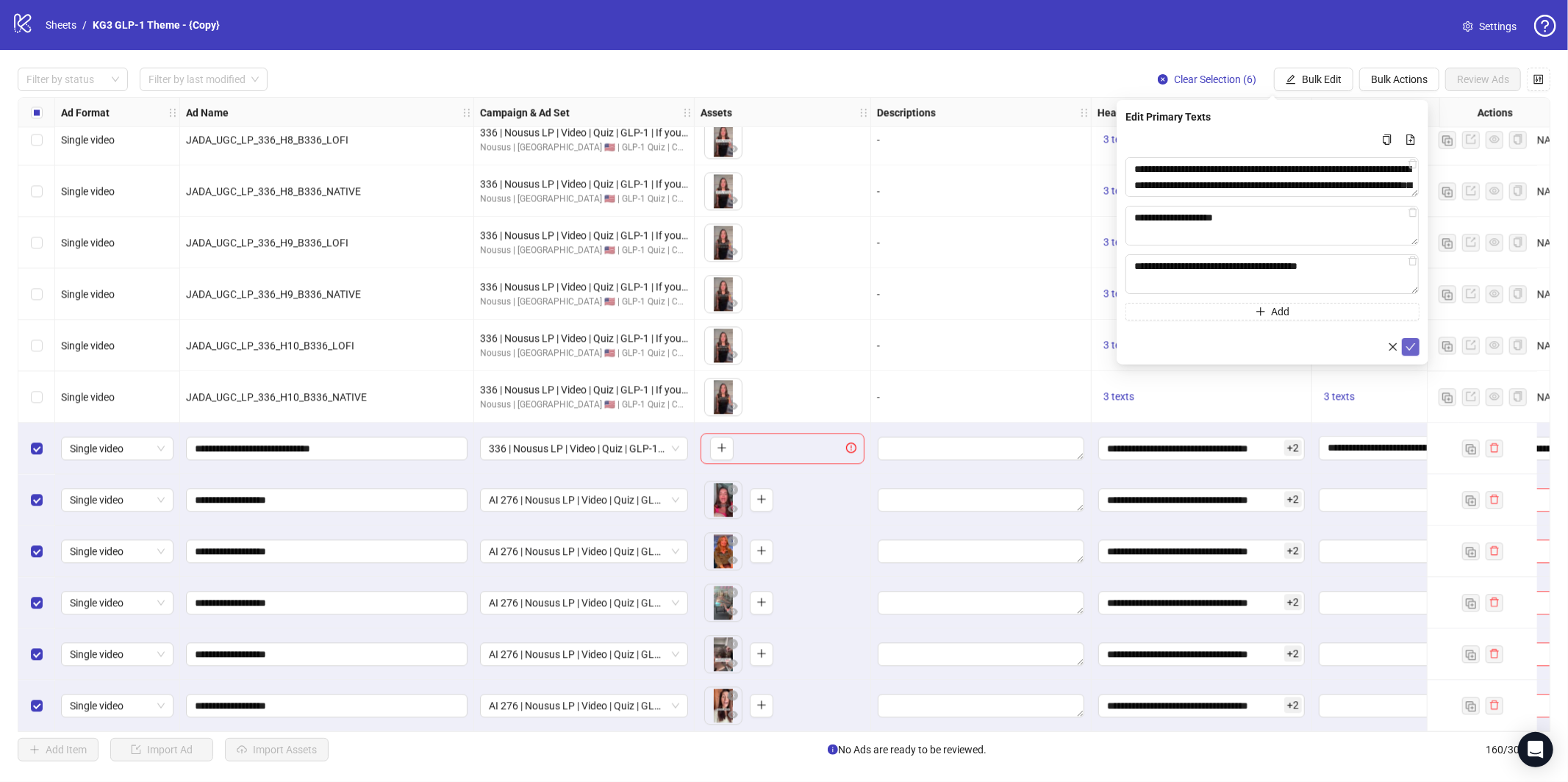
click at [1412, 344] on icon "check" at bounding box center [1411, 347] width 10 height 10
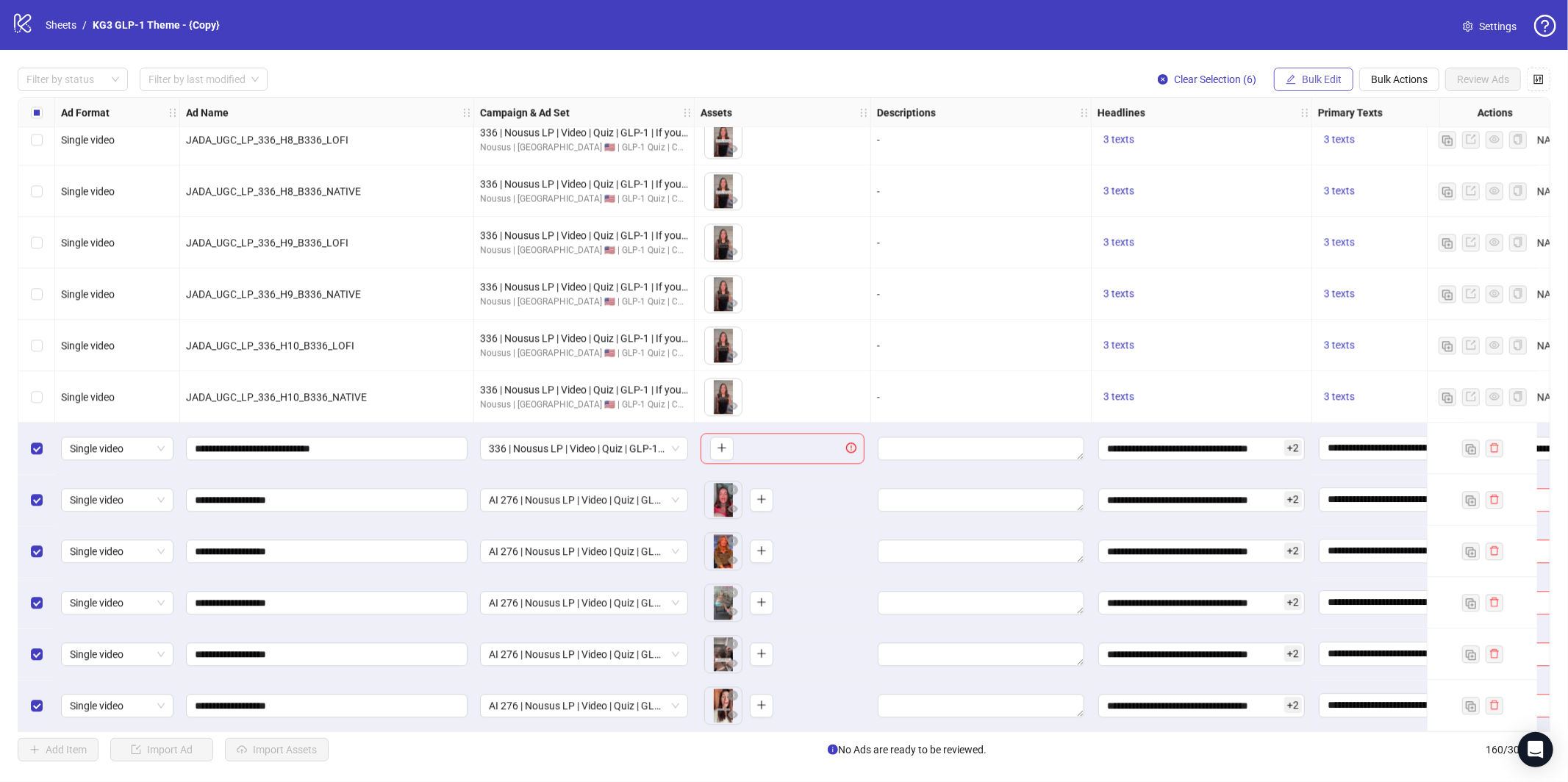
click at [1281, 84] on button "Bulk Edit" at bounding box center [1313, 79] width 79 height 24
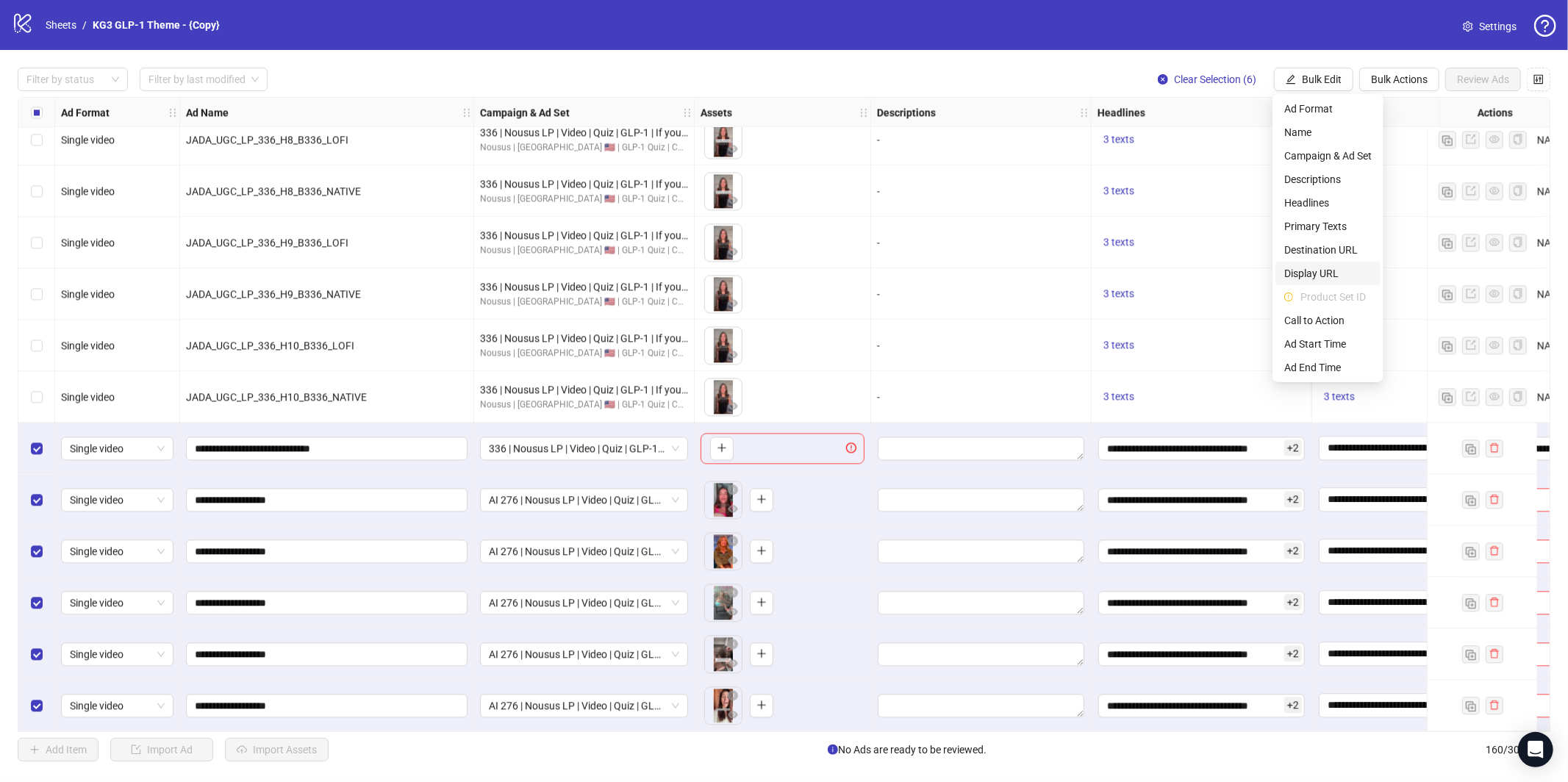
click at [1351, 271] on span "Display URL" at bounding box center [1327, 274] width 87 height 17
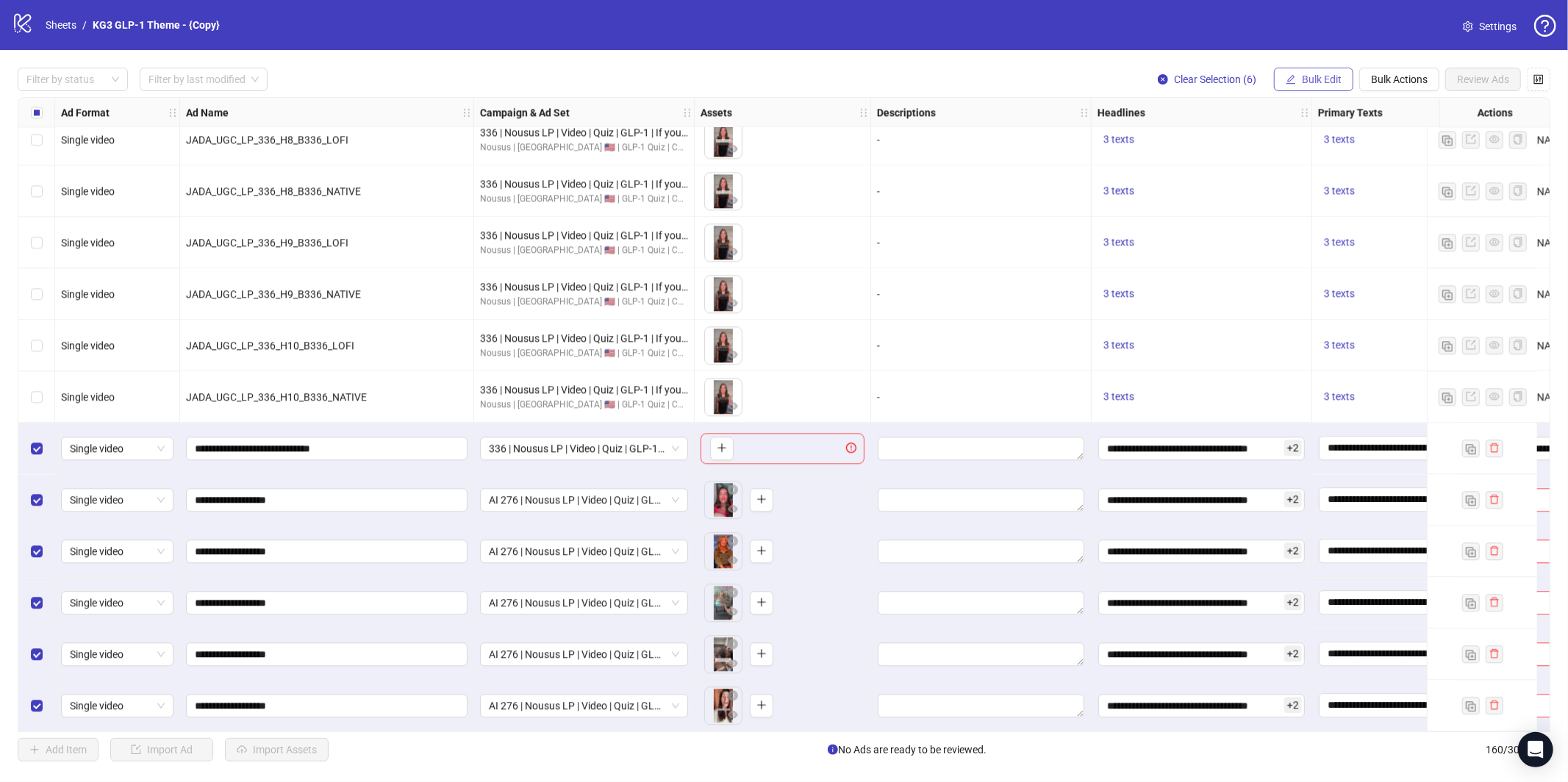
drag, startPoint x: 1330, startPoint y: 82, endPoint x: 1329, endPoint y: 90, distance: 8.1
click at [1329, 88] on button "Bulk Edit" at bounding box center [1313, 79] width 79 height 24
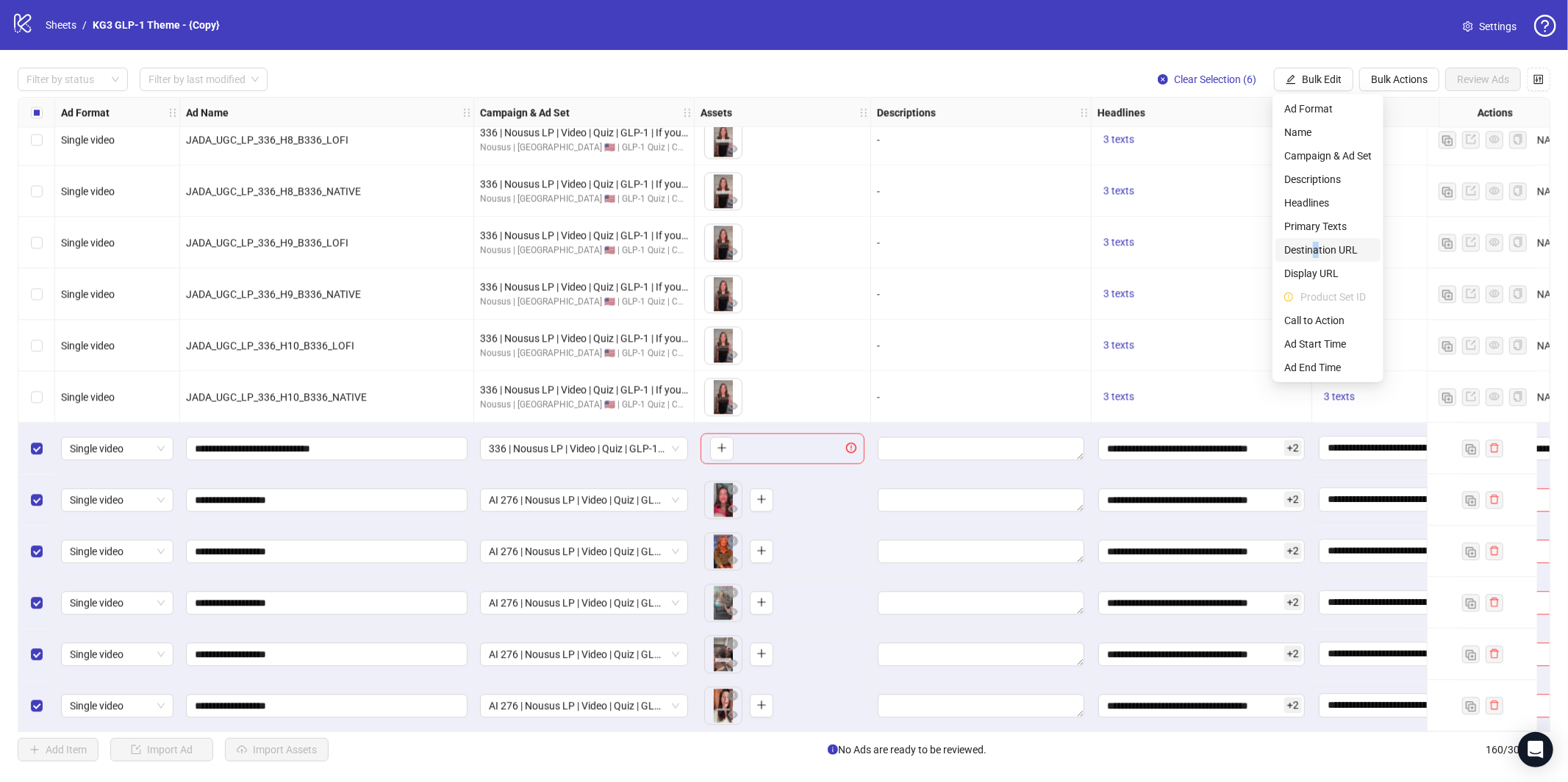
click at [1317, 250] on span "Destination URL" at bounding box center [1327, 250] width 87 height 17
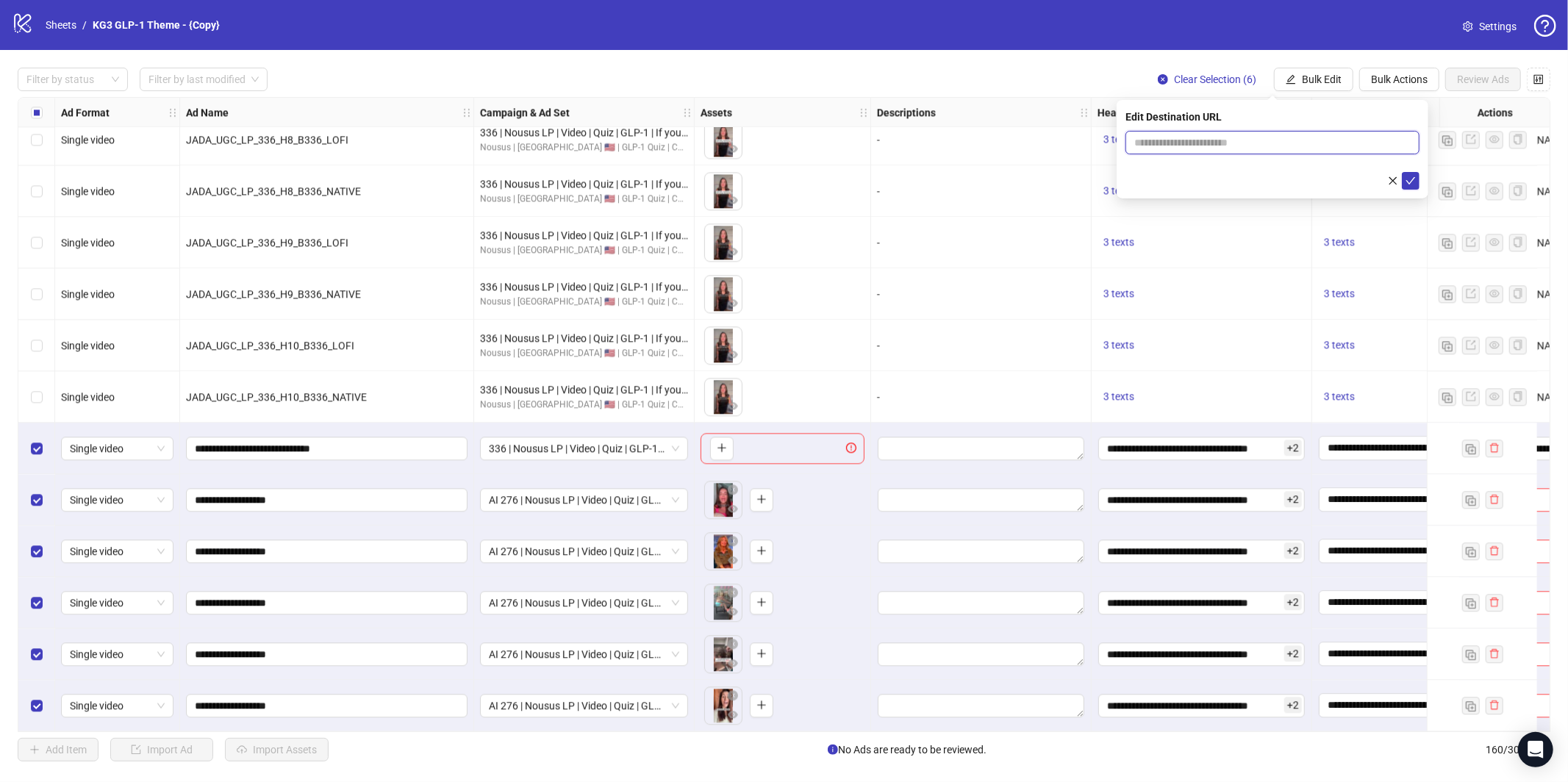
click at [1190, 135] on input "text" at bounding box center [1266, 142] width 265 height 17
paste input "**********"
type input "**********"
click at [1406, 182] on icon "check" at bounding box center [1411, 181] width 10 height 10
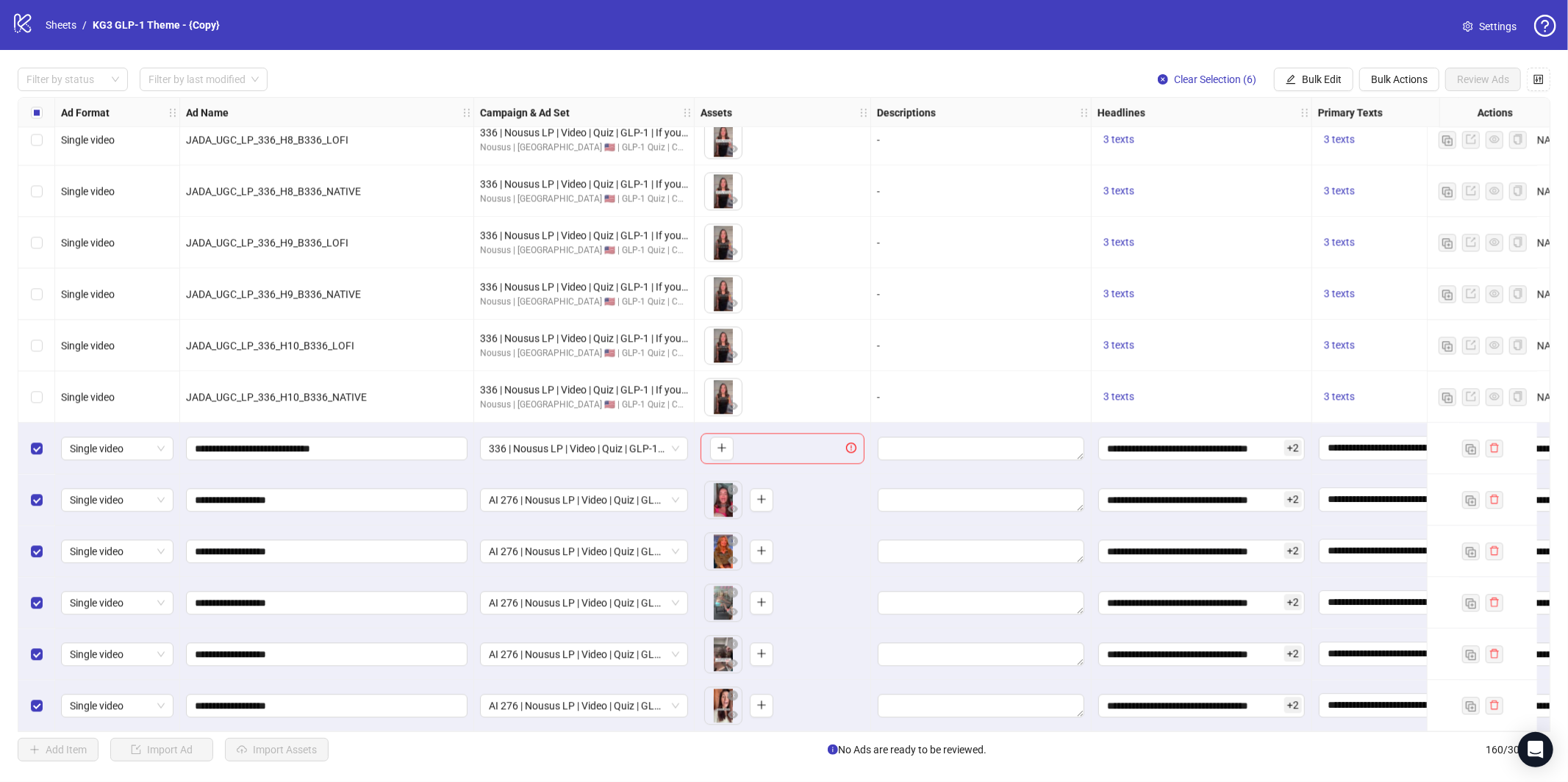
click at [1323, 94] on div "Filter by status Filter by last modified Clear Selection (6) Bulk Edit Bulk Act…" at bounding box center [784, 415] width 1568 height 729
click at [1327, 86] on button "Bulk Edit" at bounding box center [1313, 79] width 79 height 24
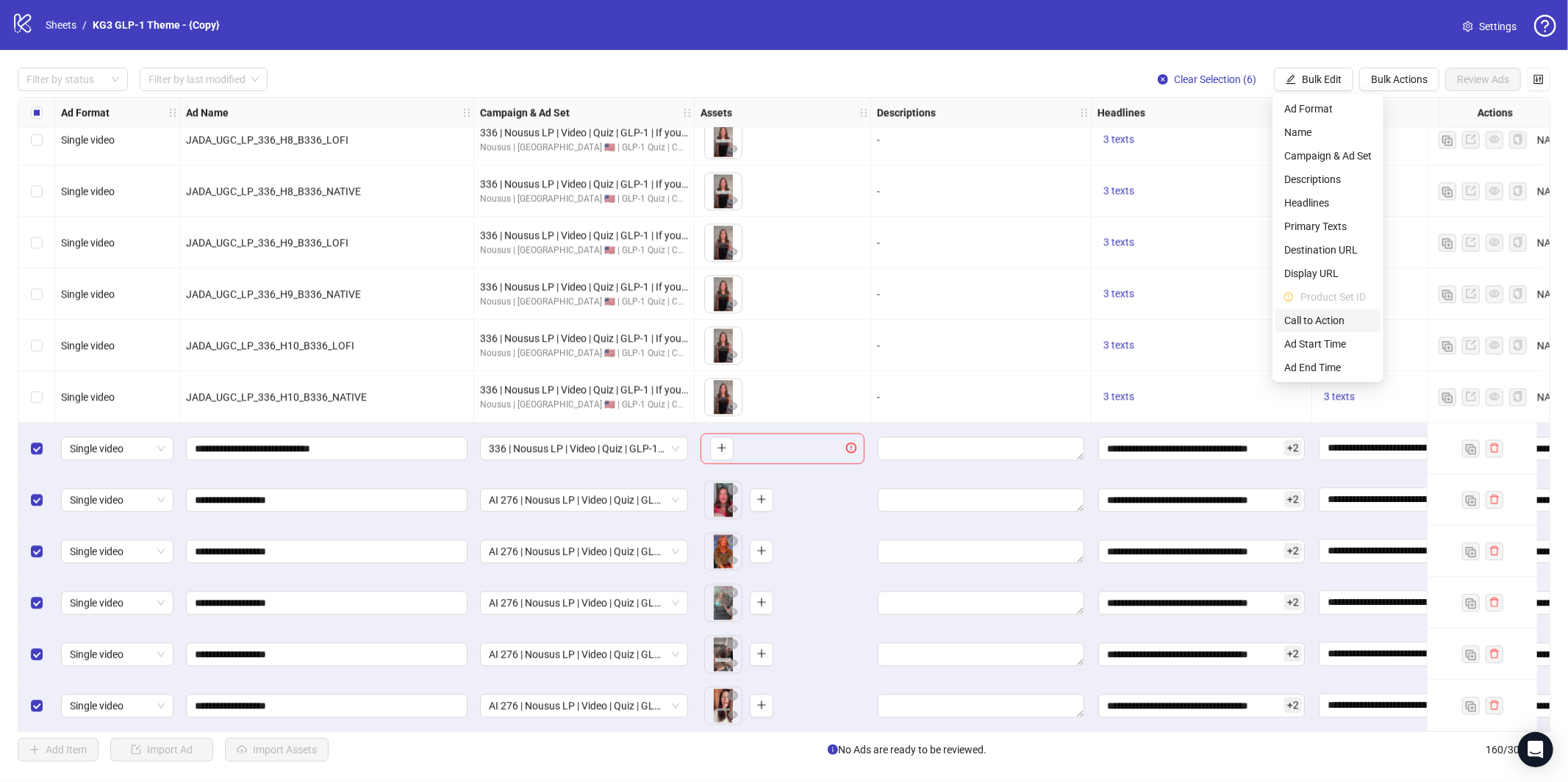
click at [1337, 311] on li "Call to Action" at bounding box center [1328, 321] width 105 height 24
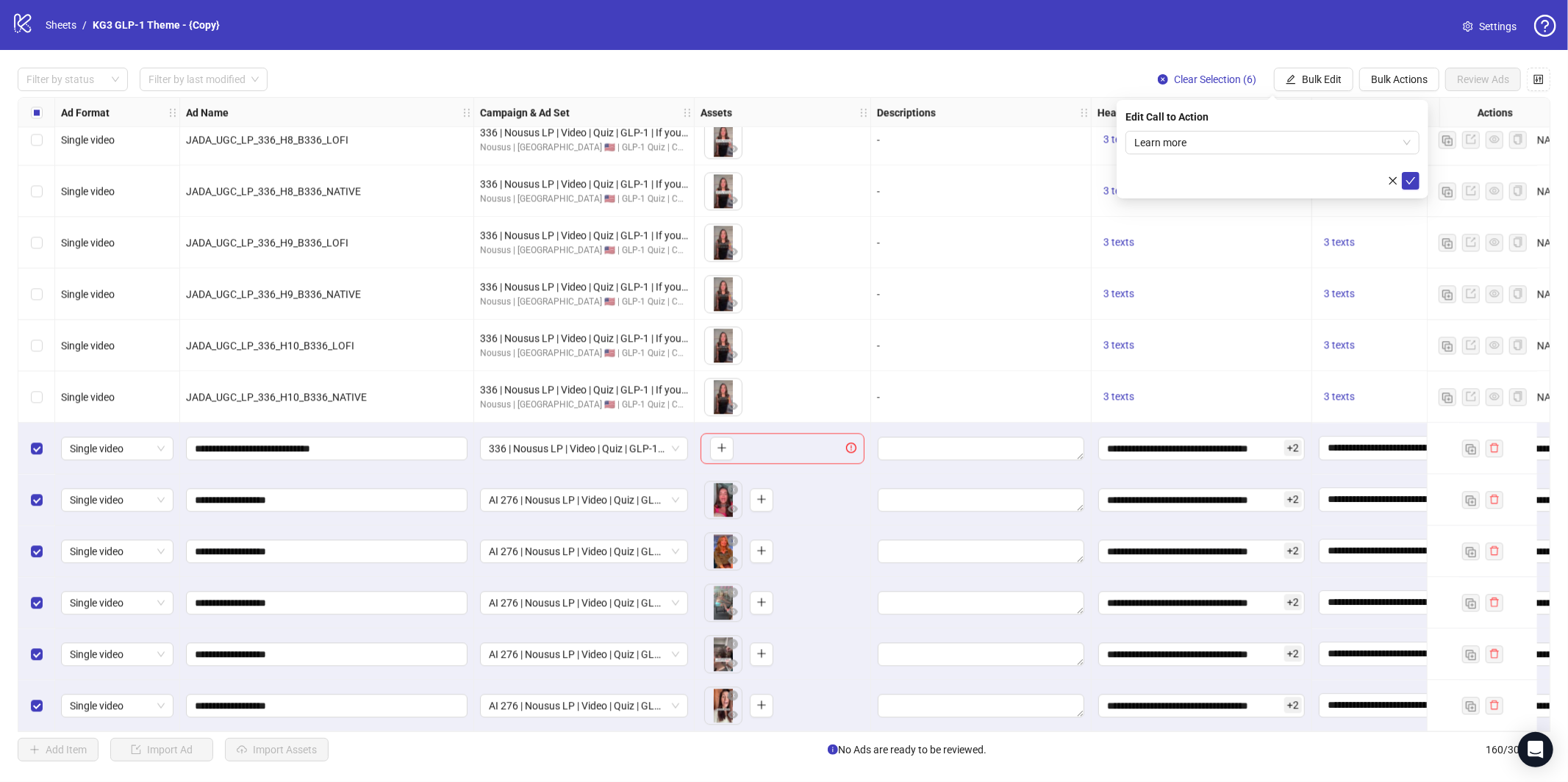
click at [1404, 190] on div "Edit Call to Action Learn more" at bounding box center [1272, 149] width 312 height 98
click at [1411, 184] on icon "check" at bounding box center [1411, 181] width 10 height 10
drag, startPoint x: 1003, startPoint y: 750, endPoint x: 1003, endPoint y: 740, distance: 10.0
click at [1004, 749] on span "Select All" at bounding box center [997, 750] width 40 height 12
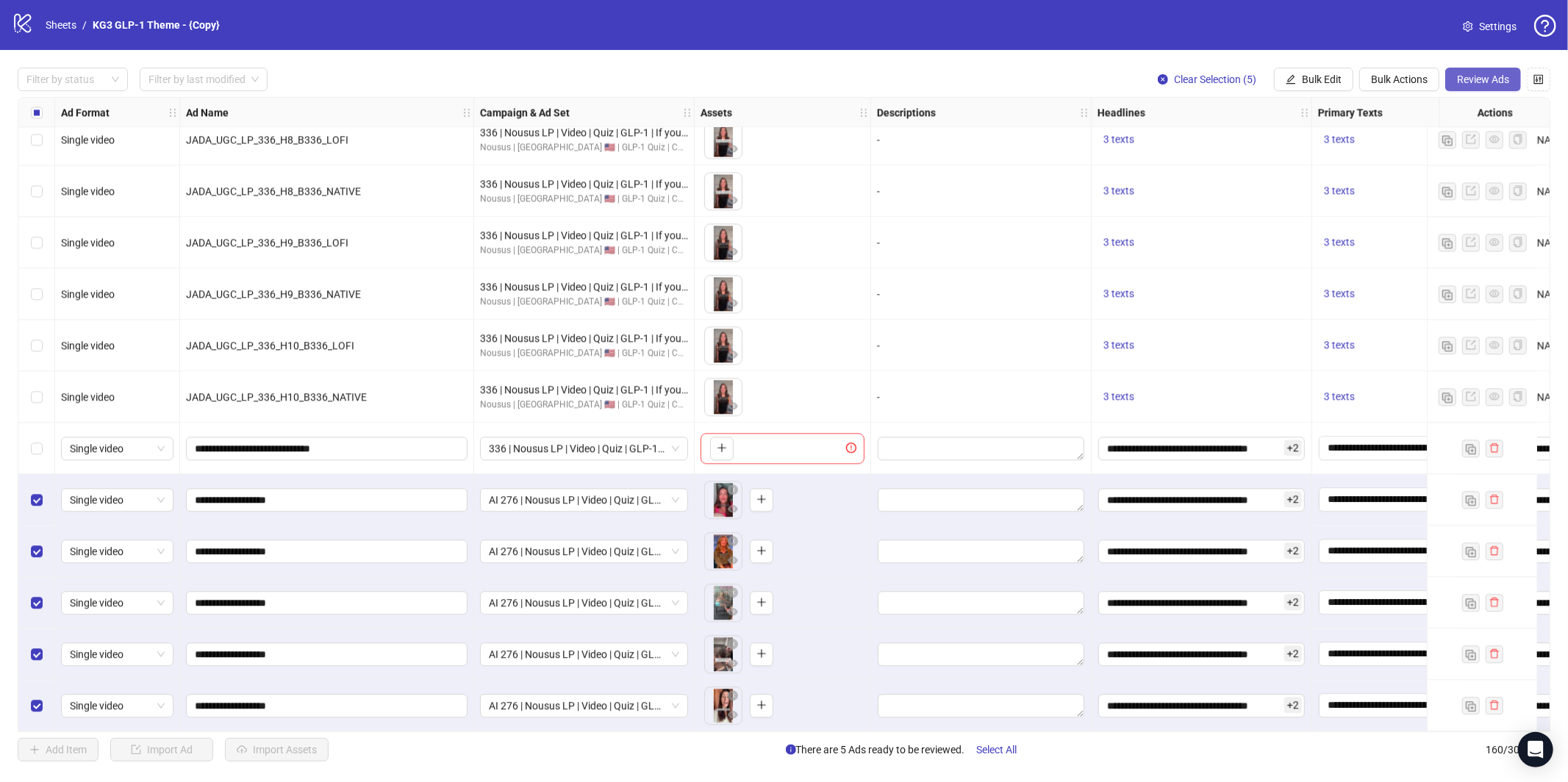
click at [1469, 78] on span "Review Ads" at bounding box center [1483, 79] width 52 height 12
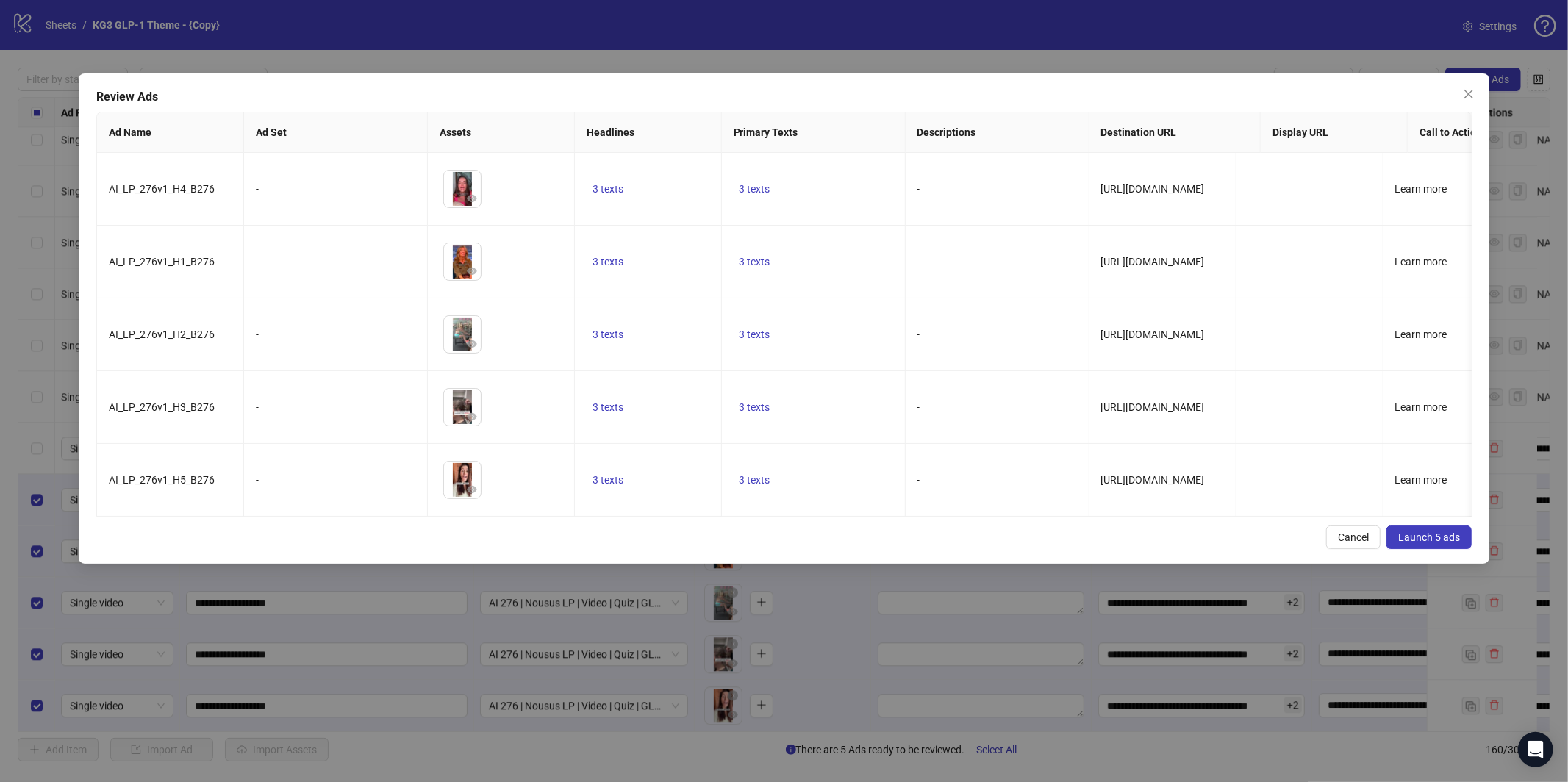
click at [1412, 541] on button "Launch 5 ads" at bounding box center [1429, 538] width 86 height 24
